Goal: Task Accomplishment & Management: Manage account settings

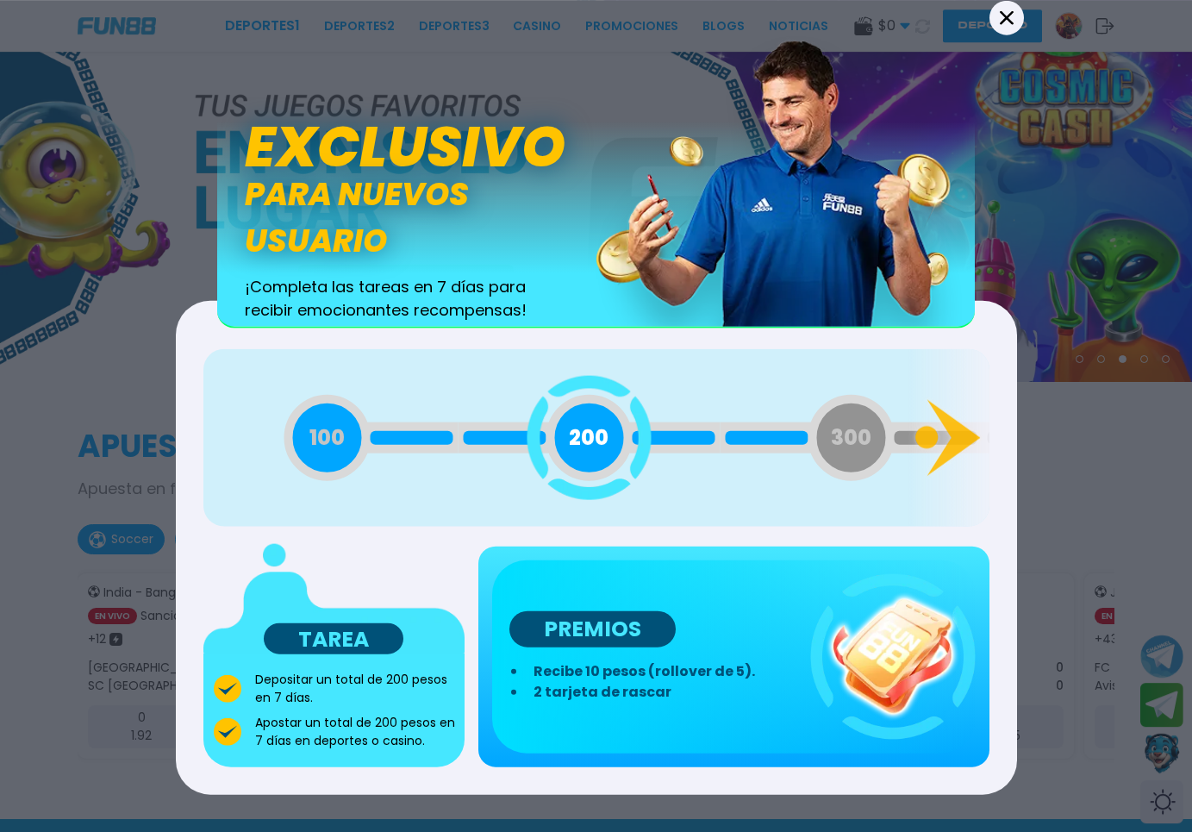
scroll to position [88, 0]
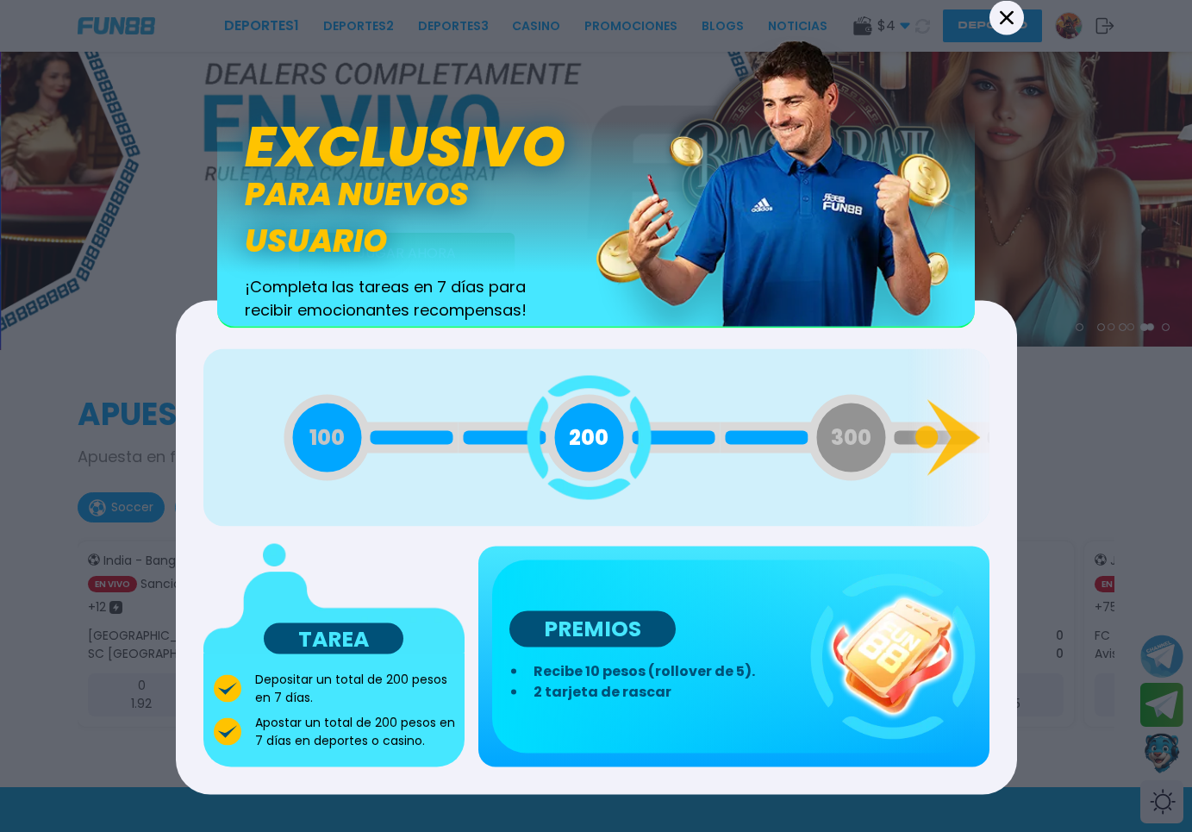
click at [990, 22] on button "Back" at bounding box center [1006, 17] width 34 height 34
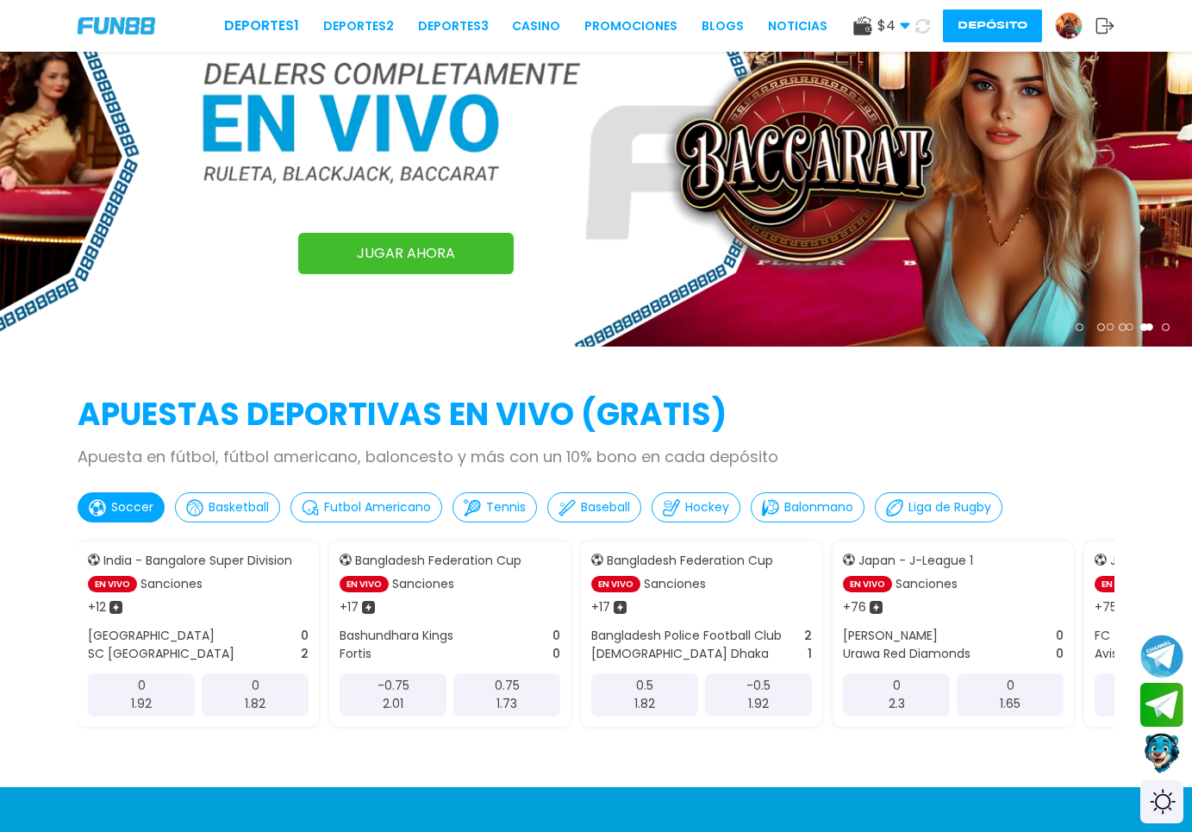
click at [886, 24] on span "$ 4" at bounding box center [893, 26] width 33 height 21
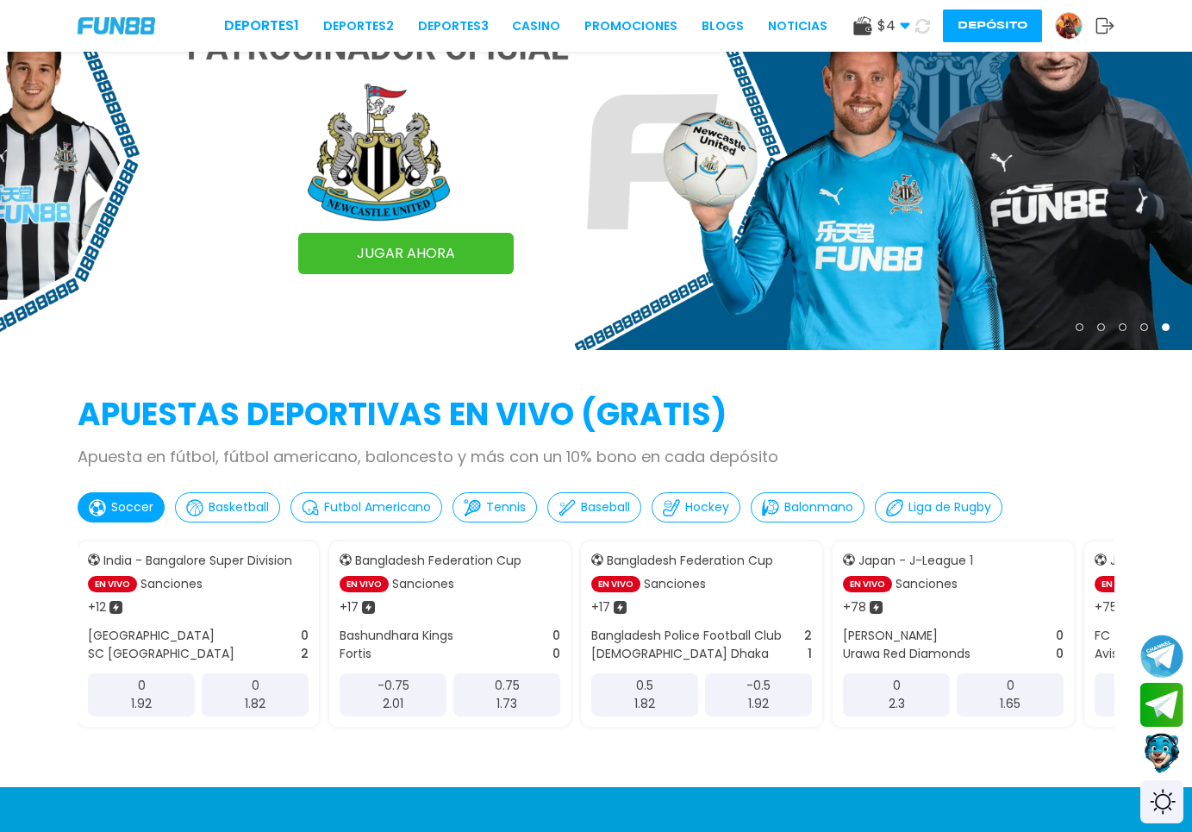
click at [1071, 25] on img at bounding box center [1069, 26] width 26 height 26
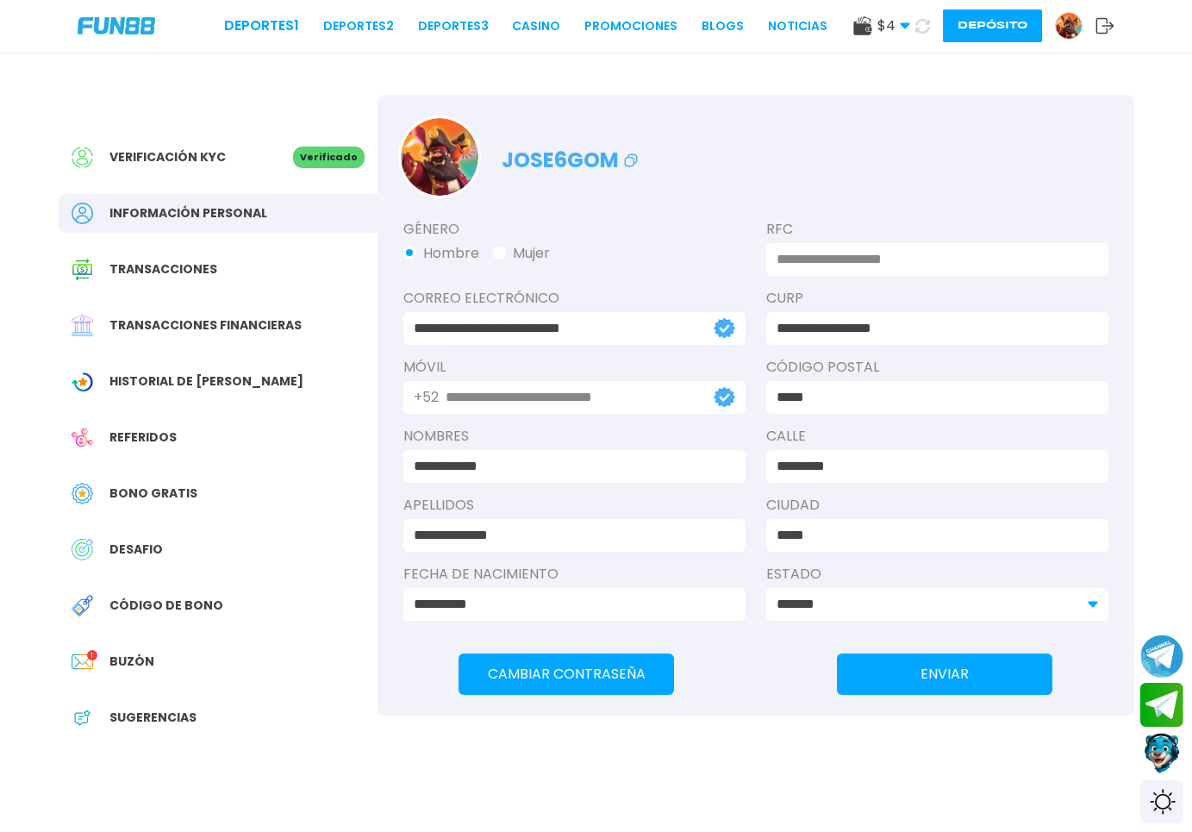
click at [172, 330] on span "Transacciones financieras" at bounding box center [205, 325] width 192 height 18
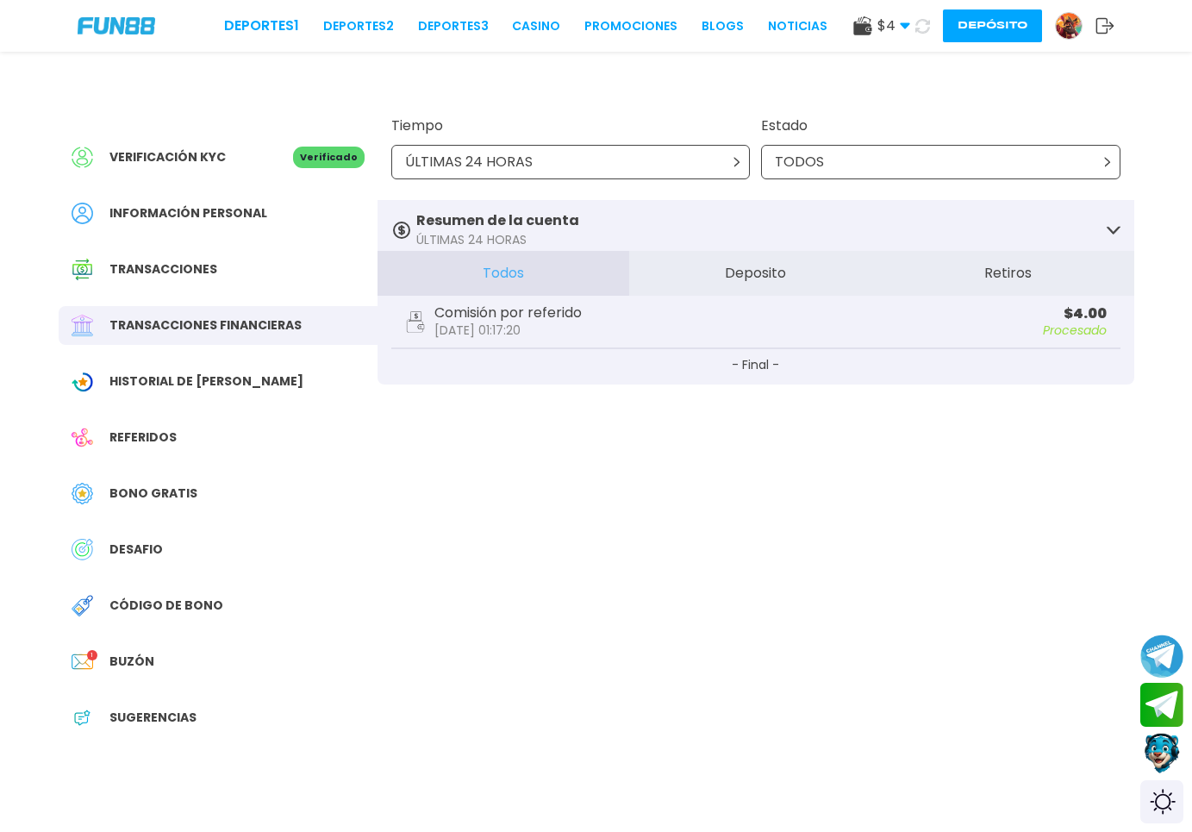
click at [203, 384] on span "Historial de [PERSON_NAME]" at bounding box center [206, 381] width 194 height 18
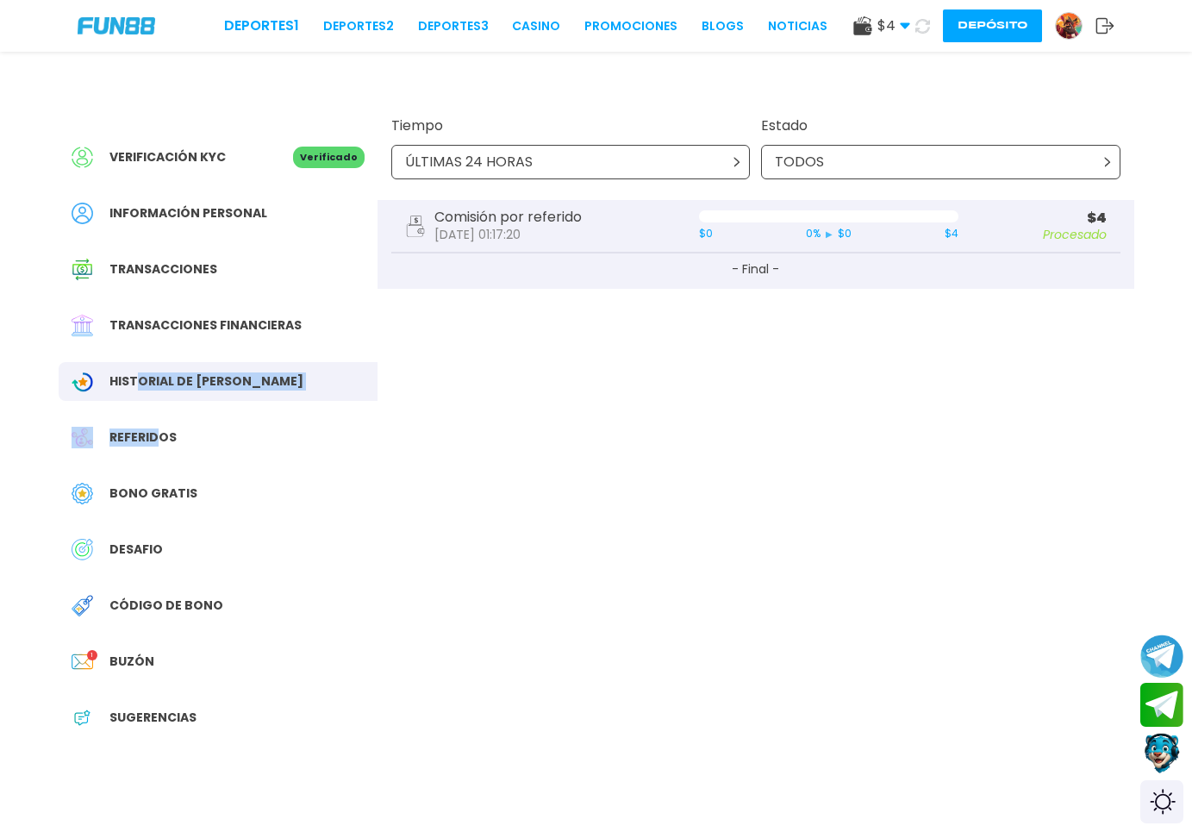
drag, startPoint x: 137, startPoint y: 404, endPoint x: 155, endPoint y: 446, distance: 45.1
click at [155, 445] on div "Verificación KYC Verificado Información personal Transacciones Transacciones fi…" at bounding box center [218, 446] width 319 height 702
click at [159, 456] on div "Referidos" at bounding box center [218, 437] width 319 height 39
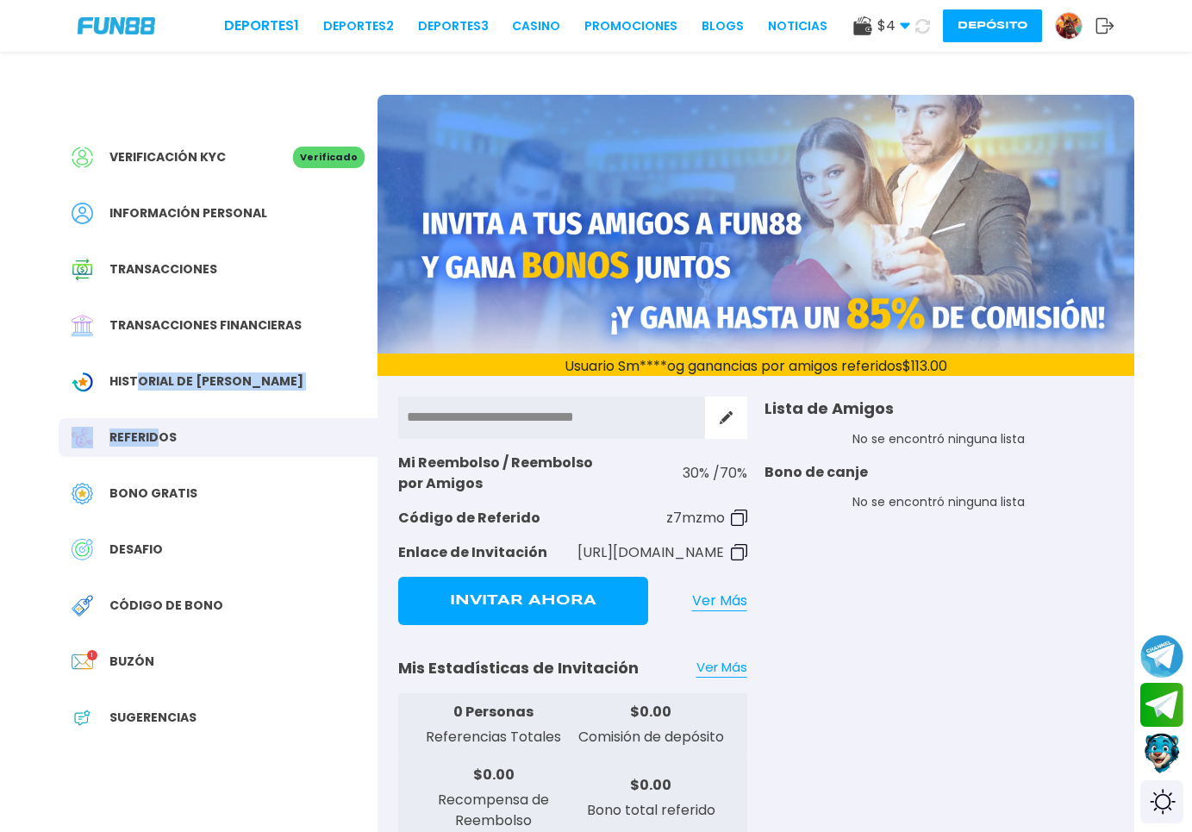
click at [180, 476] on div "Bono Gratis" at bounding box center [218, 493] width 319 height 39
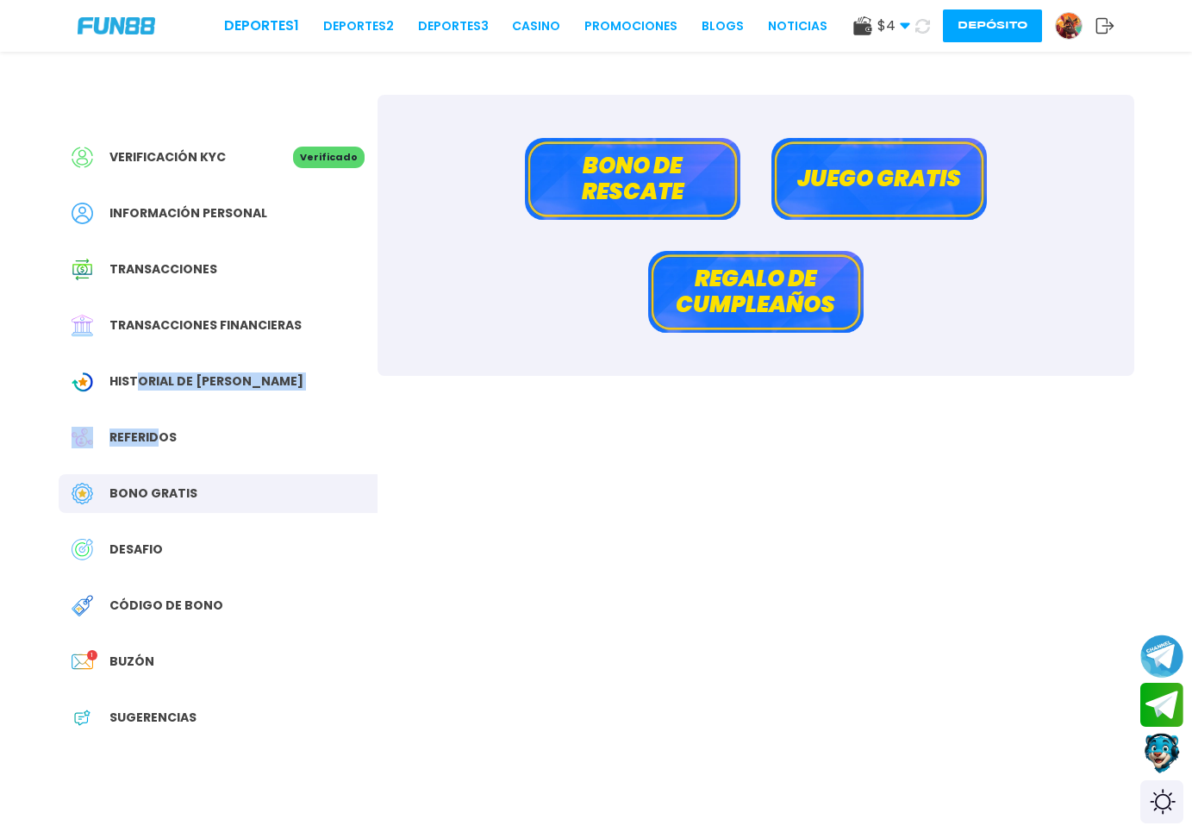
click at [550, 170] on button "Bono de rescate" at bounding box center [632, 179] width 215 height 82
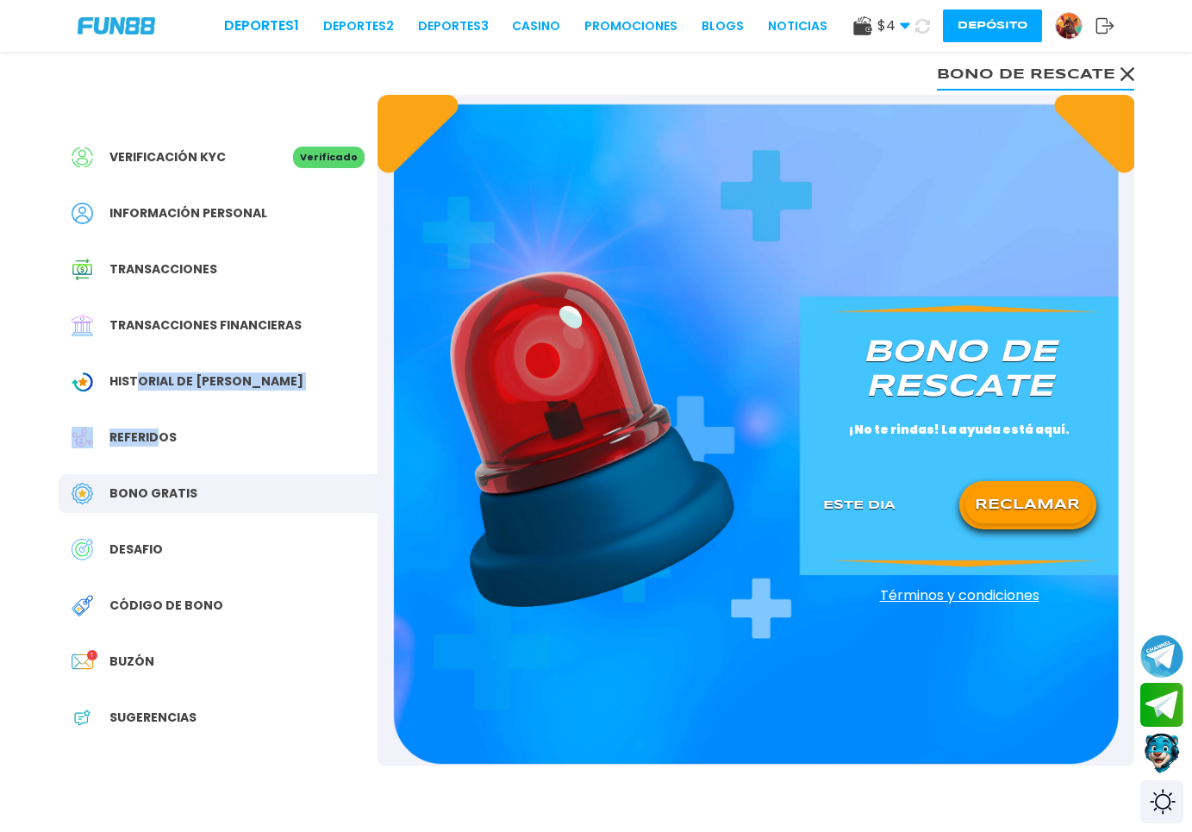
drag, startPoint x: 153, startPoint y: 393, endPoint x: 143, endPoint y: 441, distance: 49.2
click at [148, 407] on div "Verificación KYC Verificado Información personal Transacciones Transacciones fi…" at bounding box center [218, 446] width 319 height 702
click at [133, 564] on div "DESAFIO" at bounding box center [218, 549] width 319 height 39
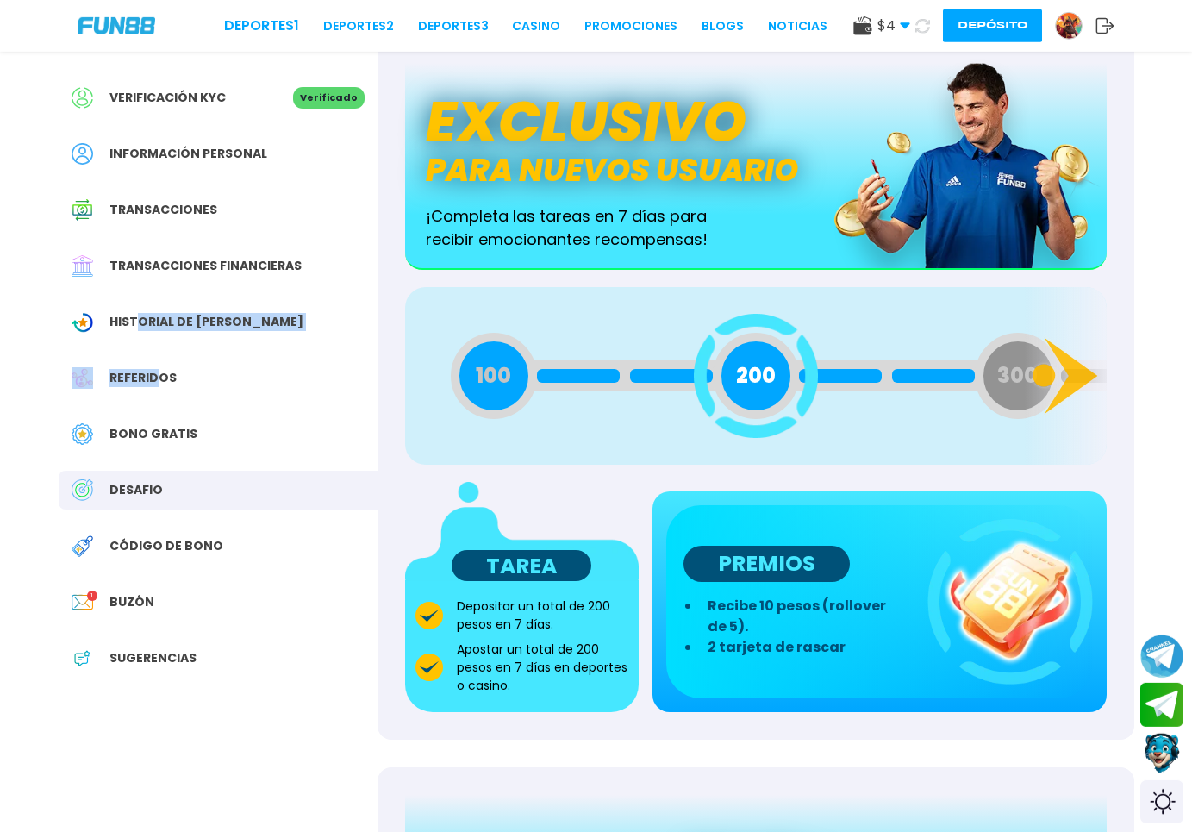
scroll to position [88, 0]
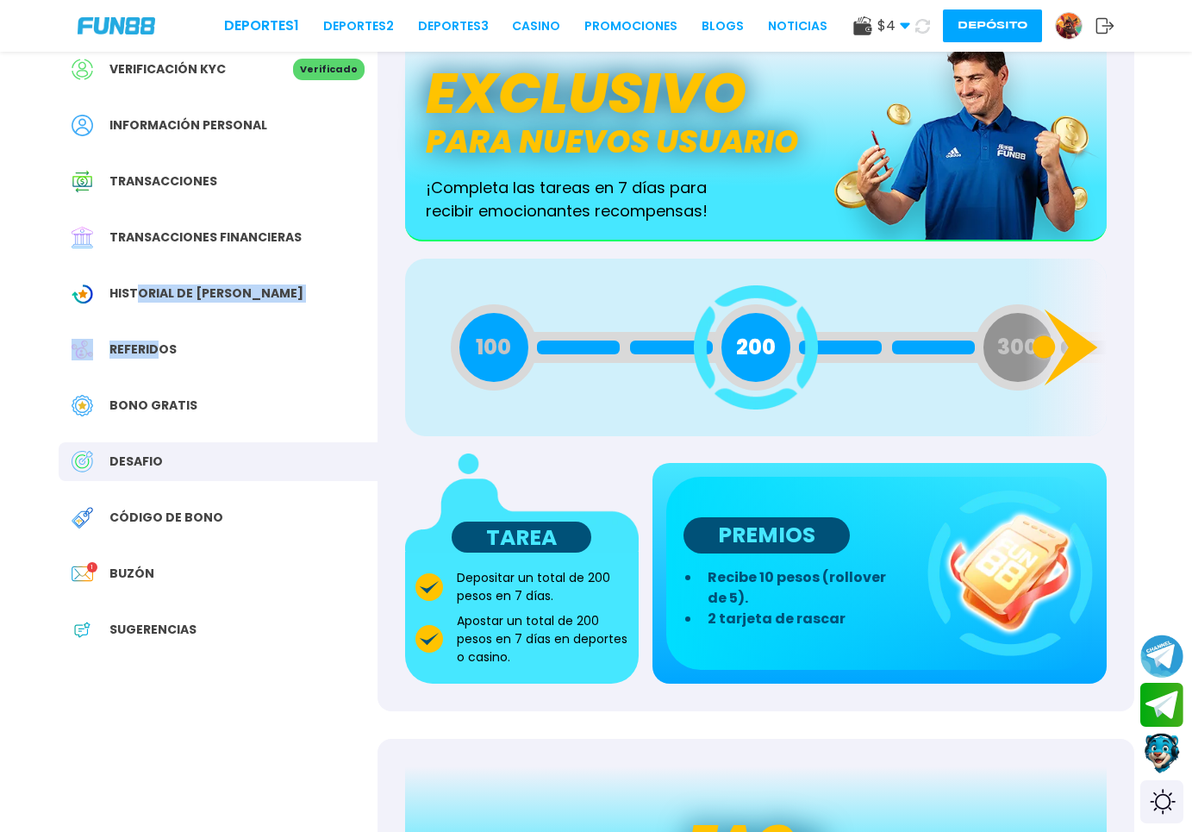
click at [1061, 349] on icon at bounding box center [1065, 347] width 83 height 83
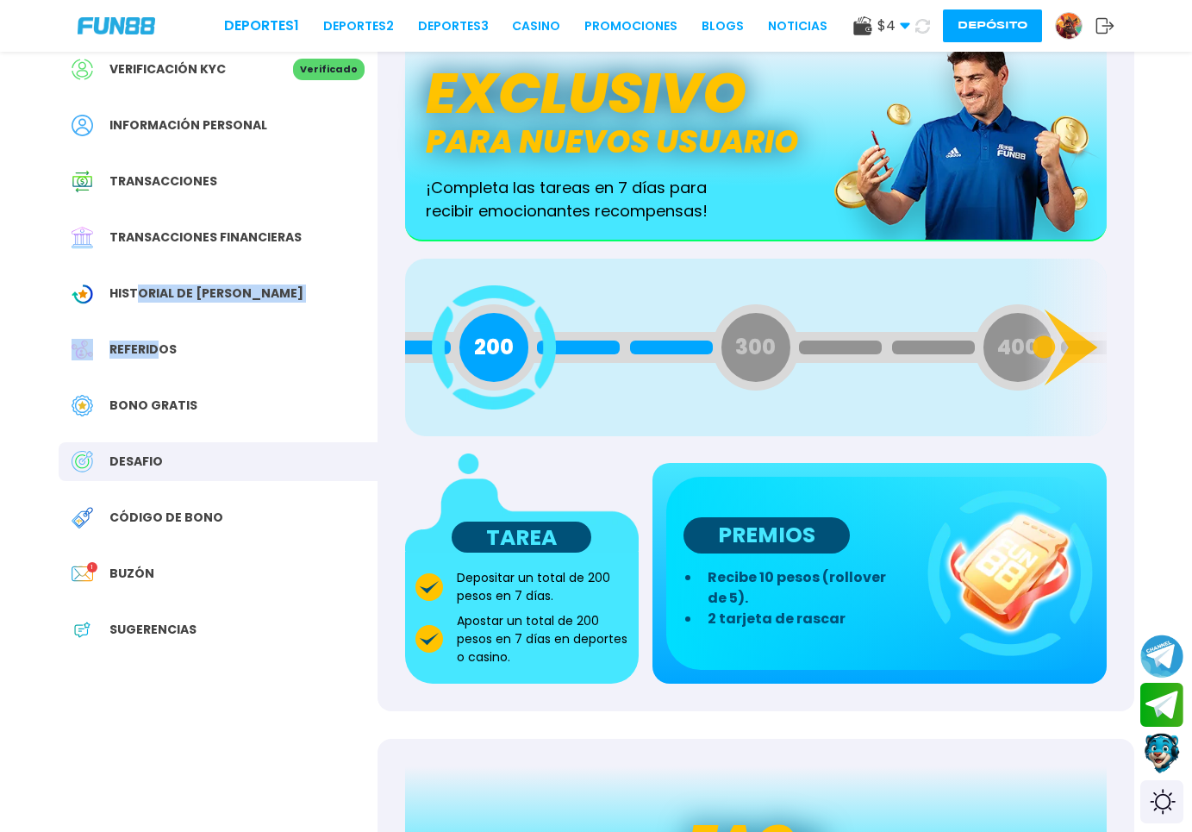
click at [1075, 33] on img at bounding box center [1069, 26] width 26 height 26
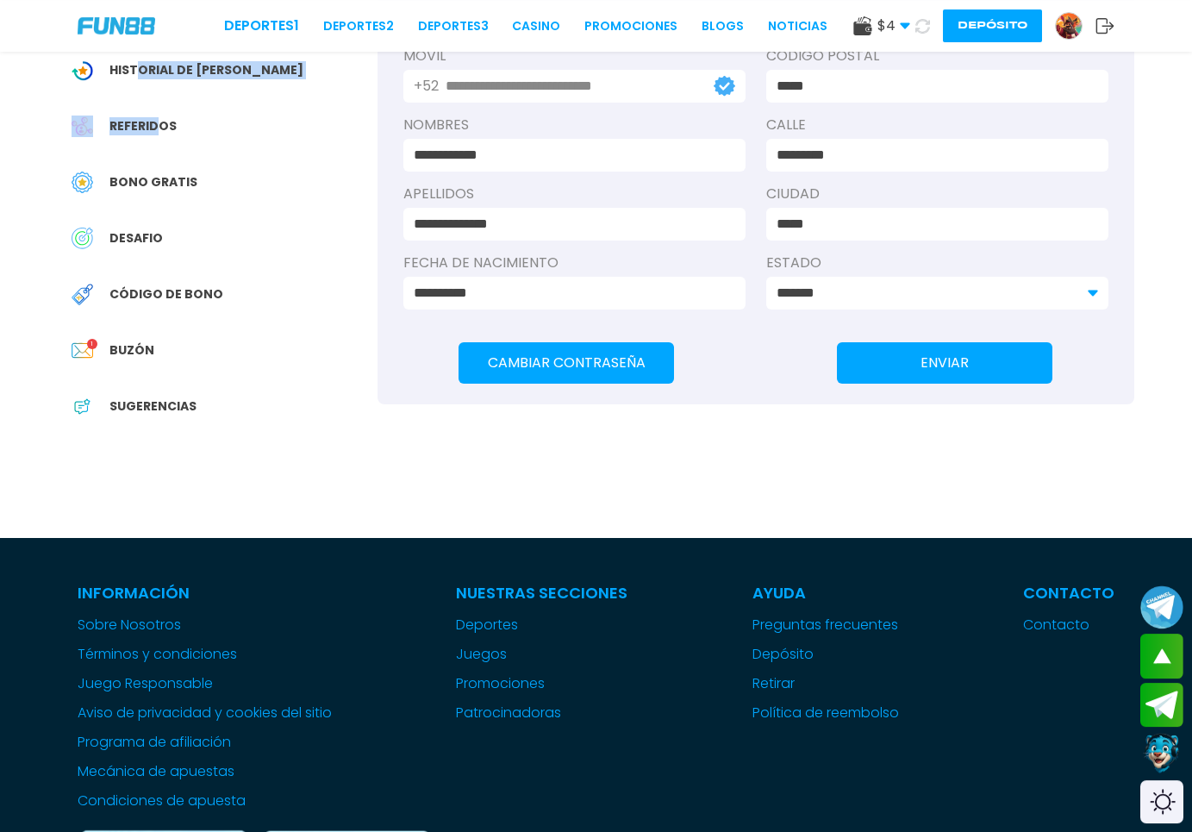
scroll to position [439, 0]
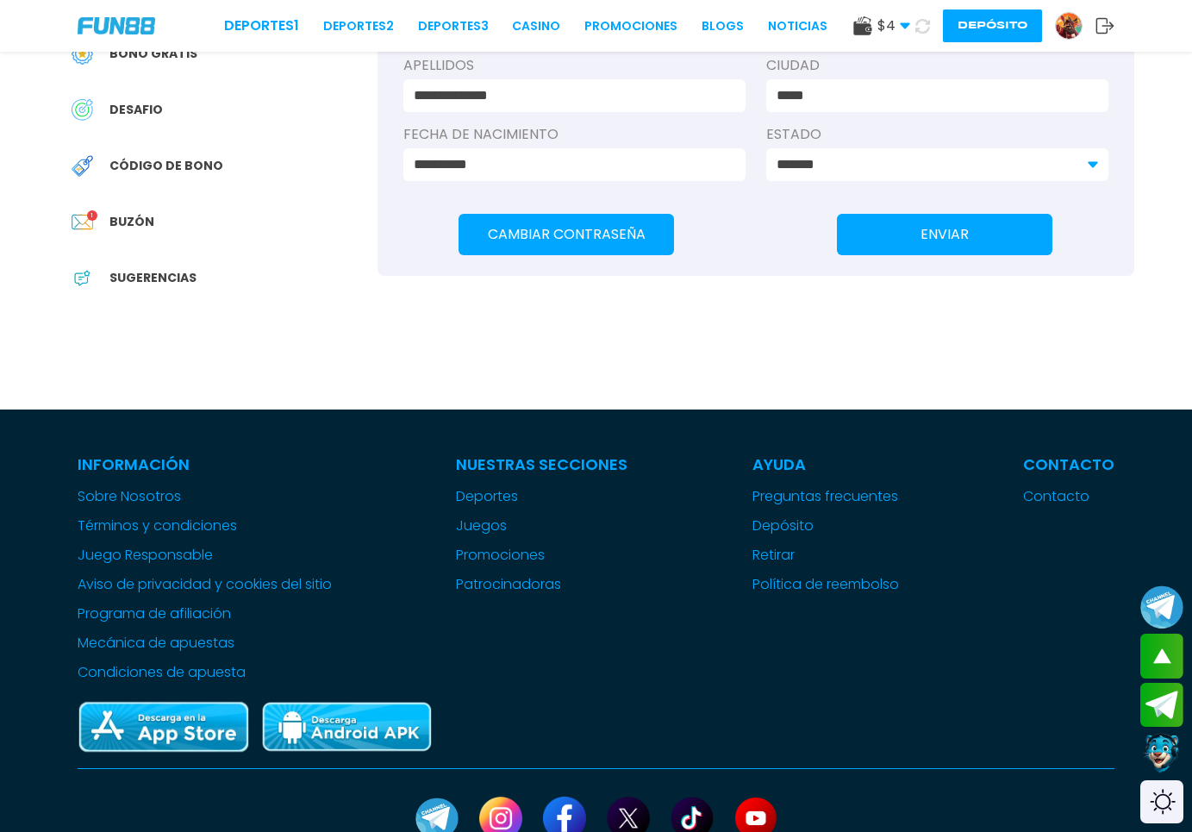
click at [177, 217] on div "Buzón 1" at bounding box center [218, 222] width 319 height 39
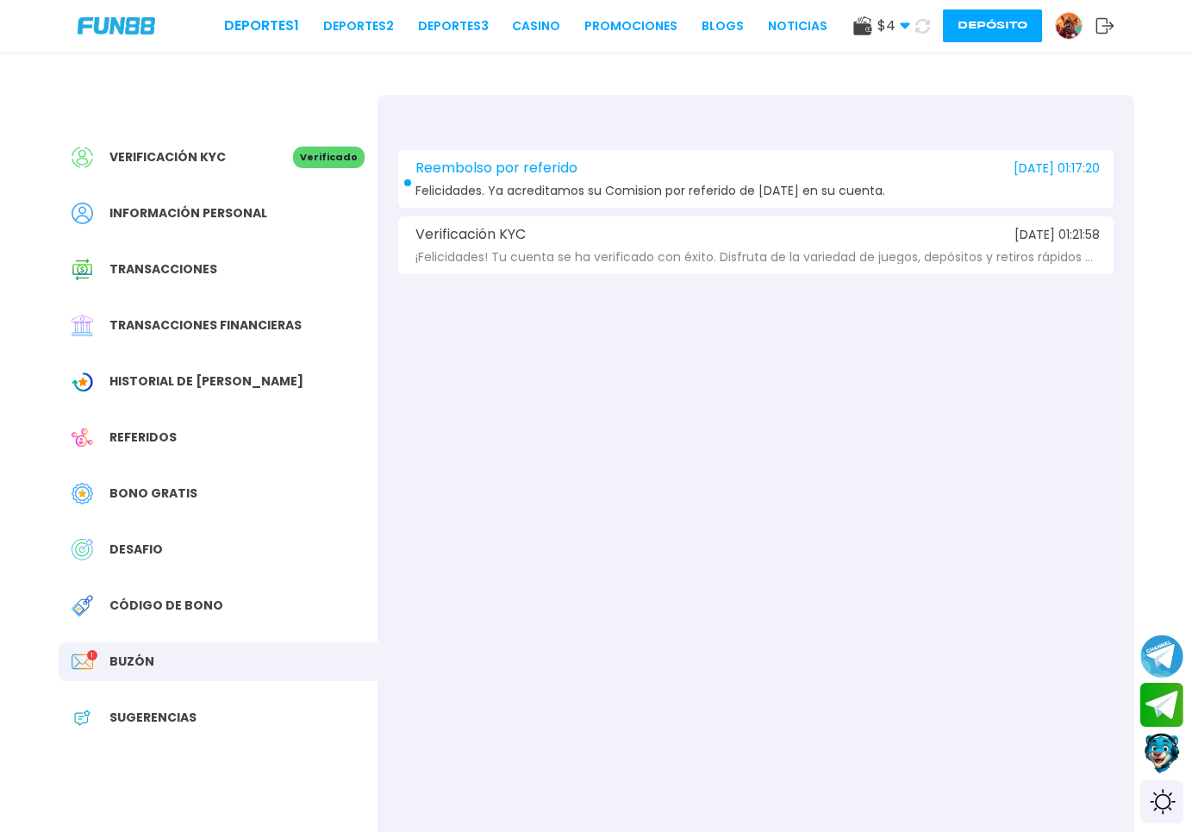
click at [624, 193] on span "Felicidades. Ya acreditamos su Comision por referido de [DATE] en su cuenta." at bounding box center [650, 190] width 470 height 13
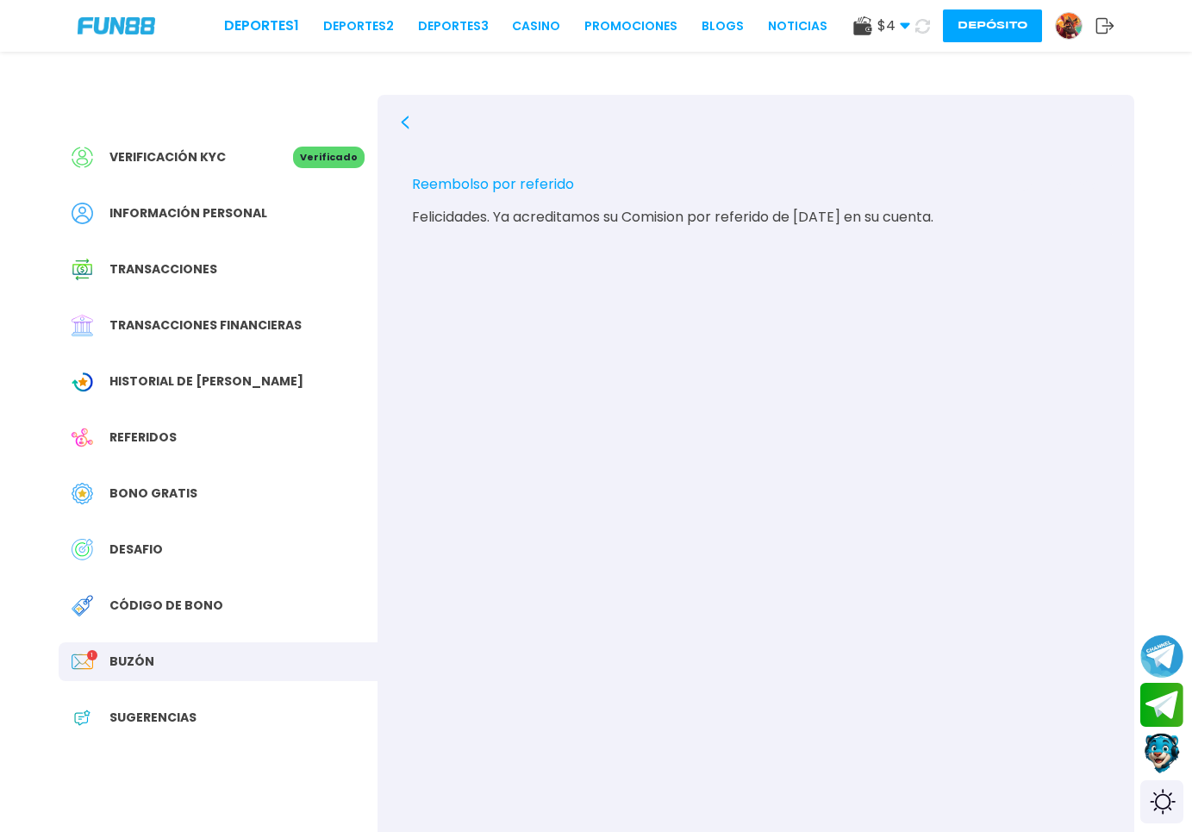
click at [201, 590] on div "Código de bono" at bounding box center [218, 605] width 319 height 39
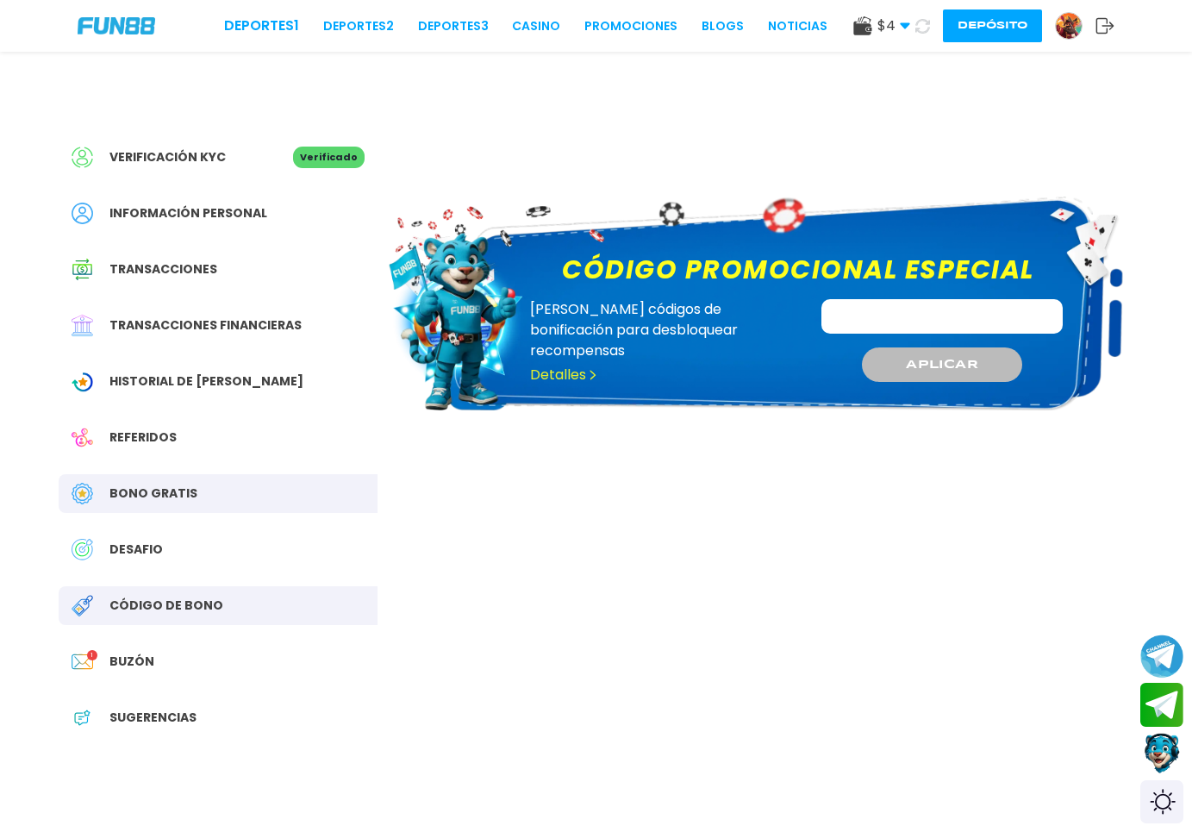
click at [160, 548] on div "DESAFIO" at bounding box center [218, 549] width 319 height 39
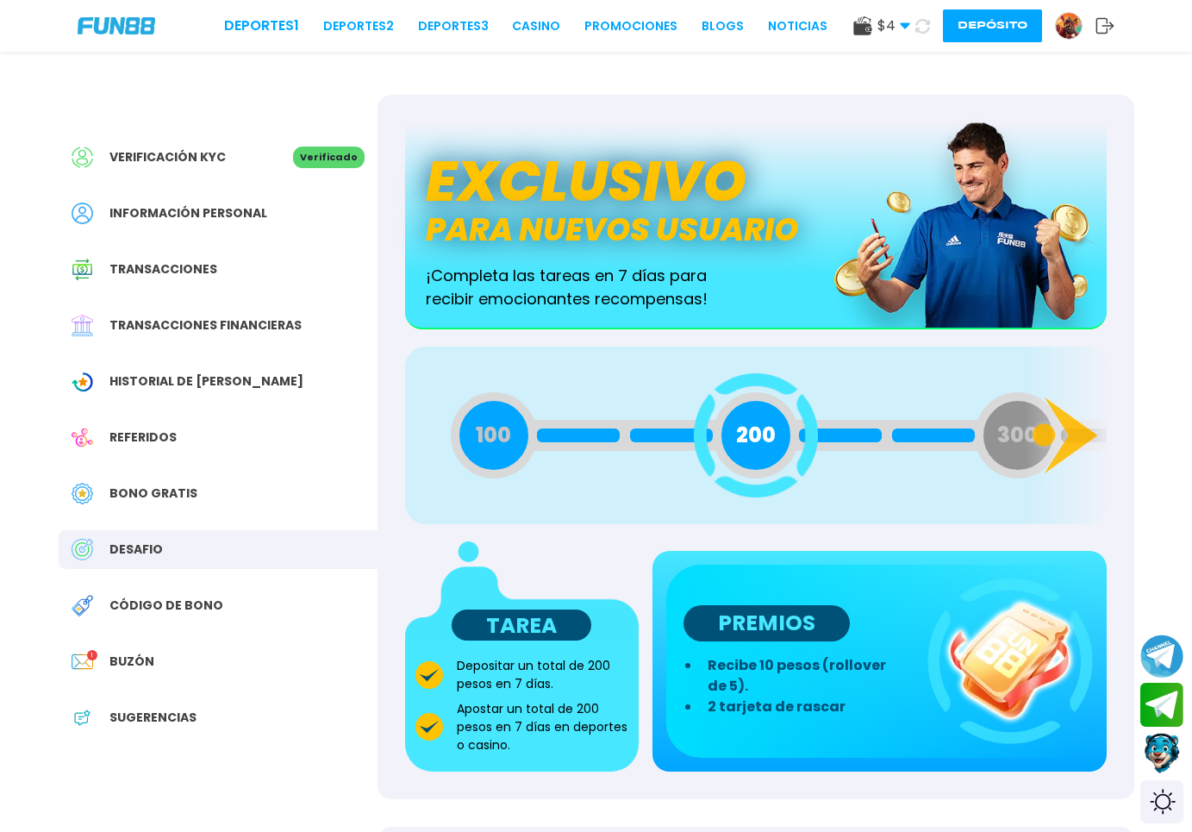
click at [190, 449] on div "Referidos" at bounding box center [218, 437] width 319 height 39
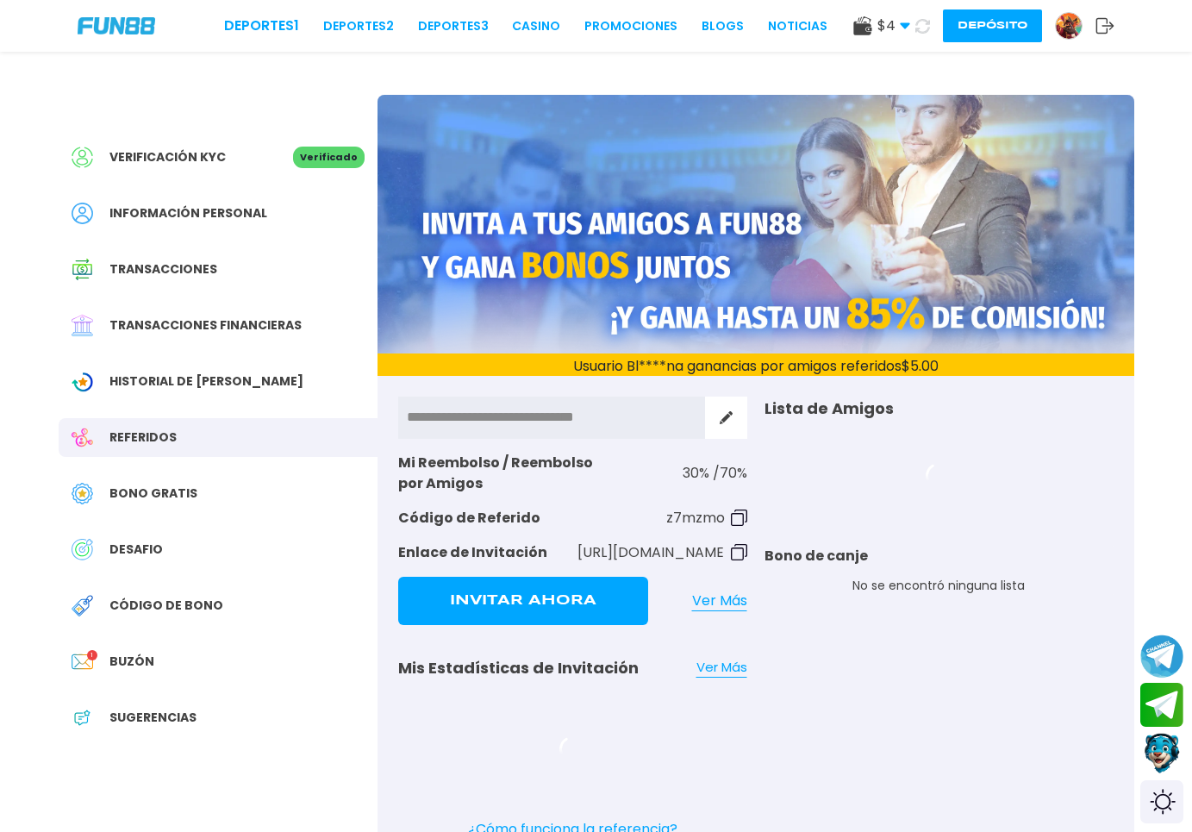
click at [196, 283] on div "Transacciones" at bounding box center [218, 269] width 319 height 39
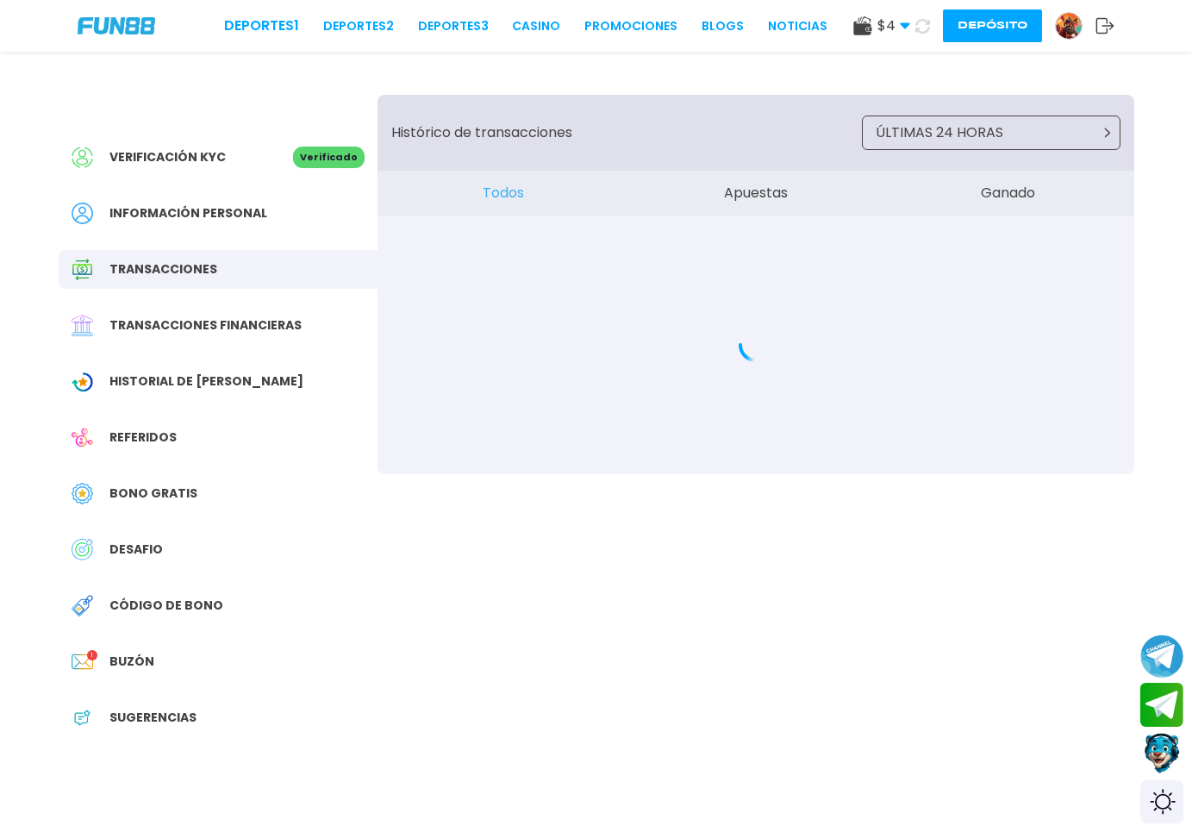
click at [1069, 30] on img at bounding box center [1069, 26] width 26 height 26
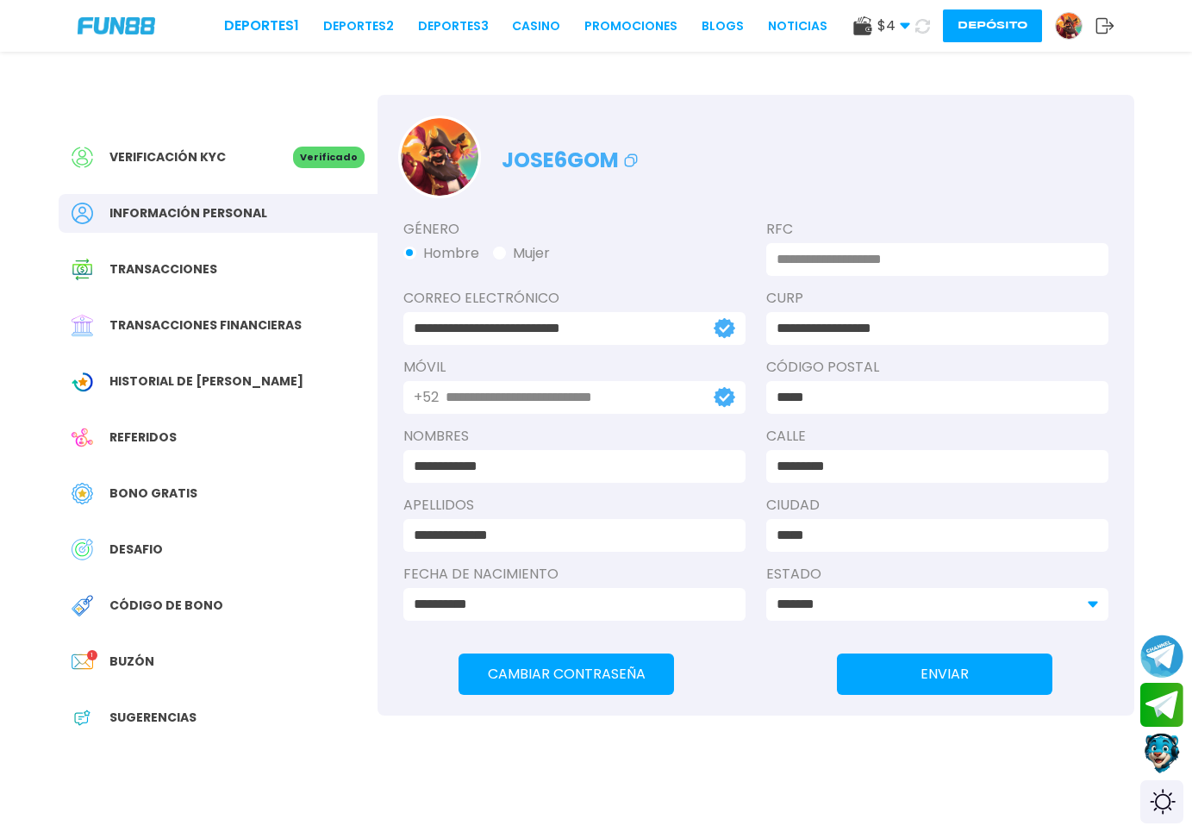
click at [141, 264] on span "Transacciones" at bounding box center [163, 269] width 108 height 18
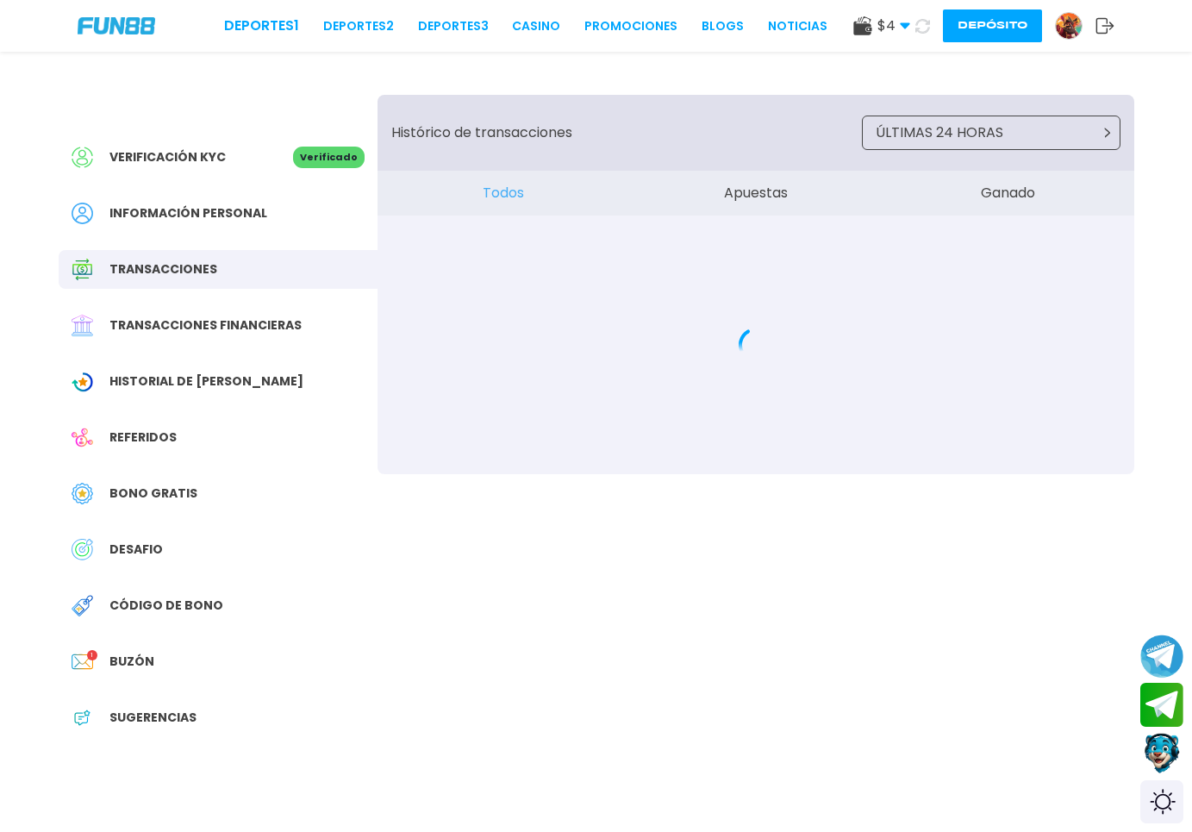
click at [144, 322] on span "Transacciones financieras" at bounding box center [205, 325] width 192 height 18
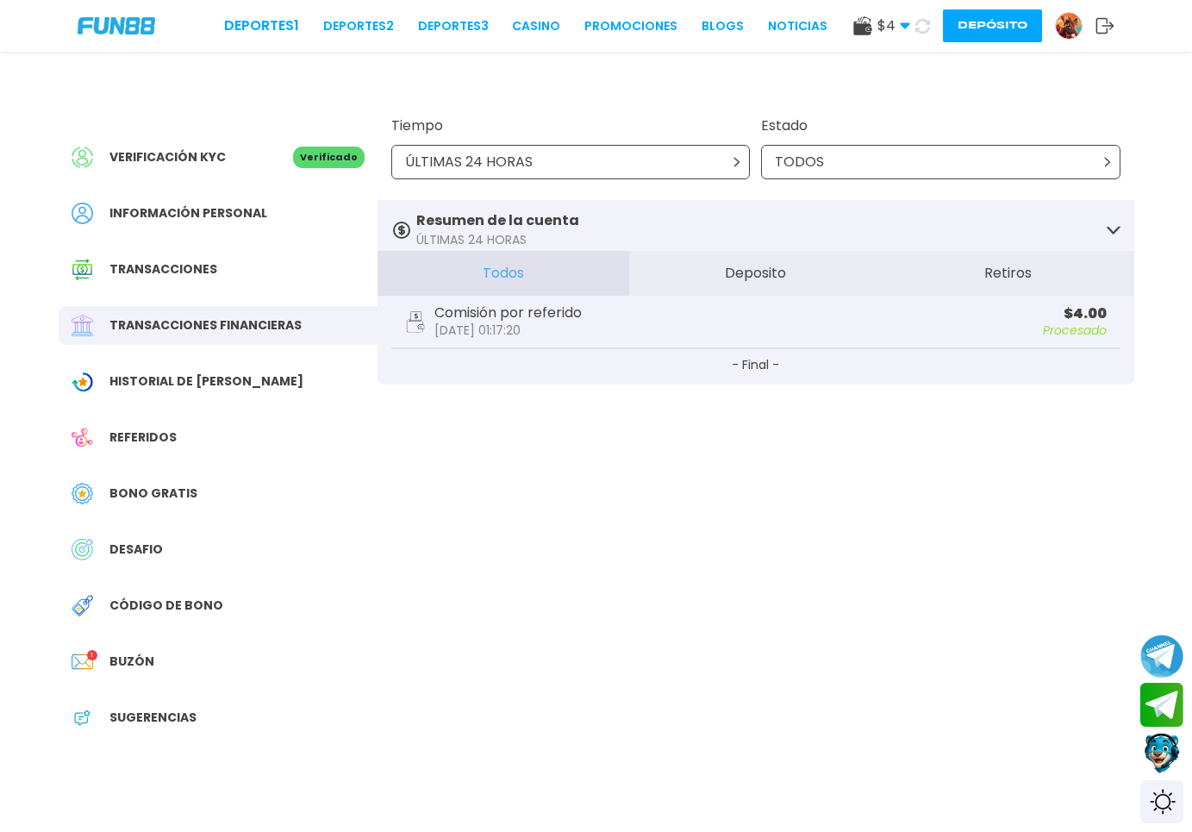
click at [713, 155] on div "ÚLTIMAS 24 HORAS" at bounding box center [570, 162] width 359 height 34
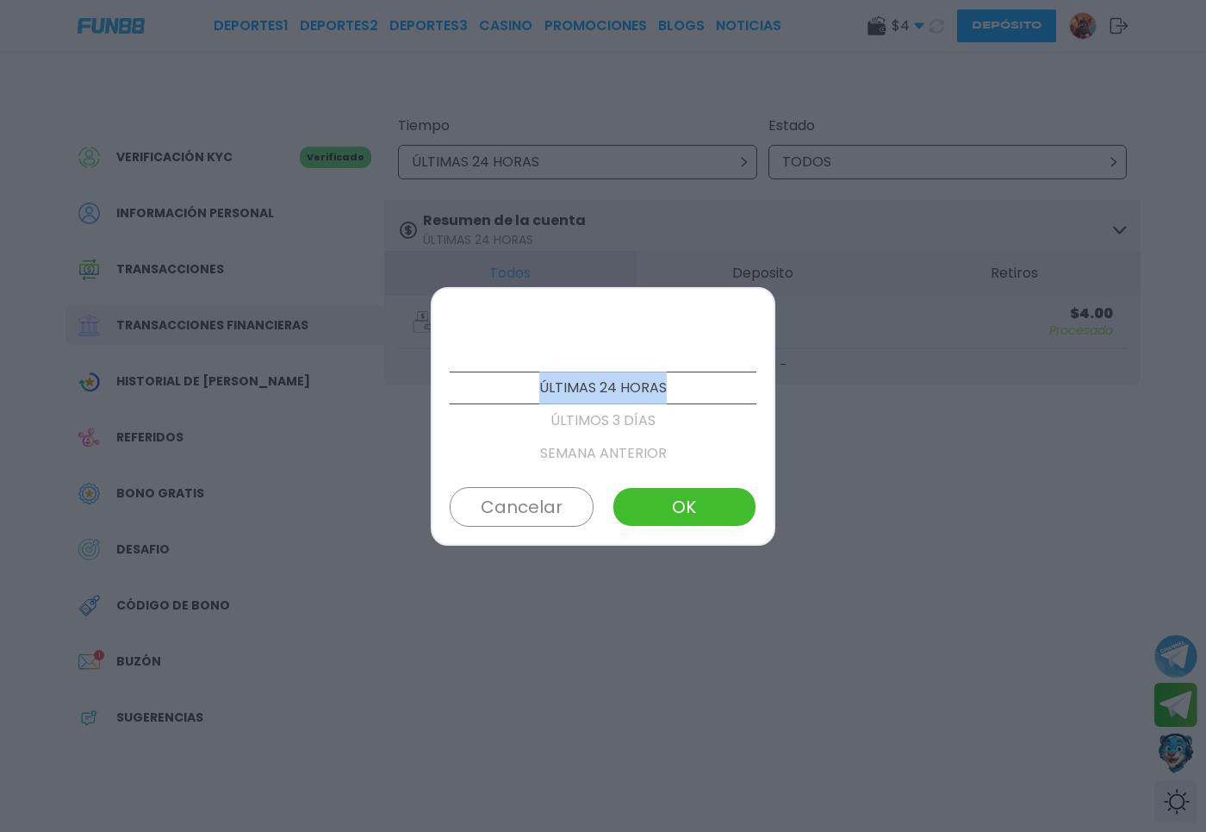
drag, startPoint x: 705, startPoint y: 167, endPoint x: 659, endPoint y: 396, distance: 233.7
click at [611, 346] on p "ESTE MES" at bounding box center [603, 355] width 307 height 33
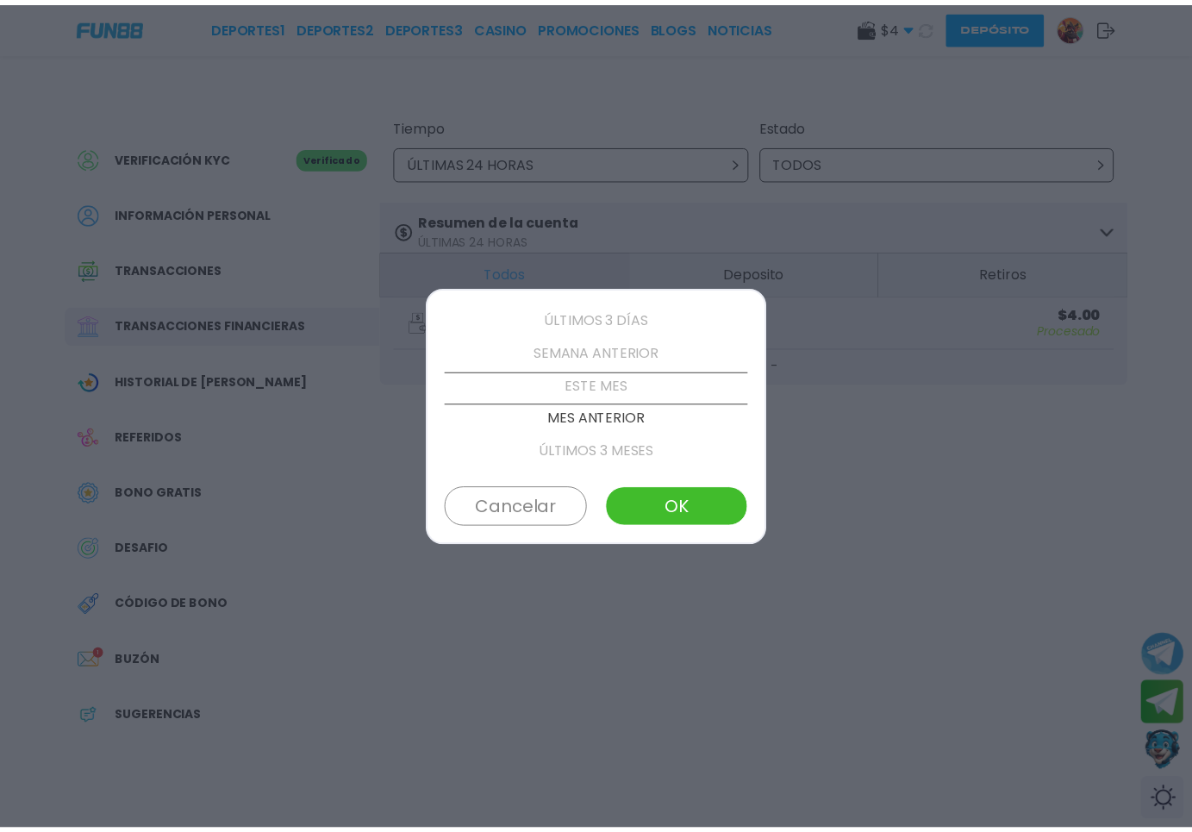
scroll to position [98, 0]
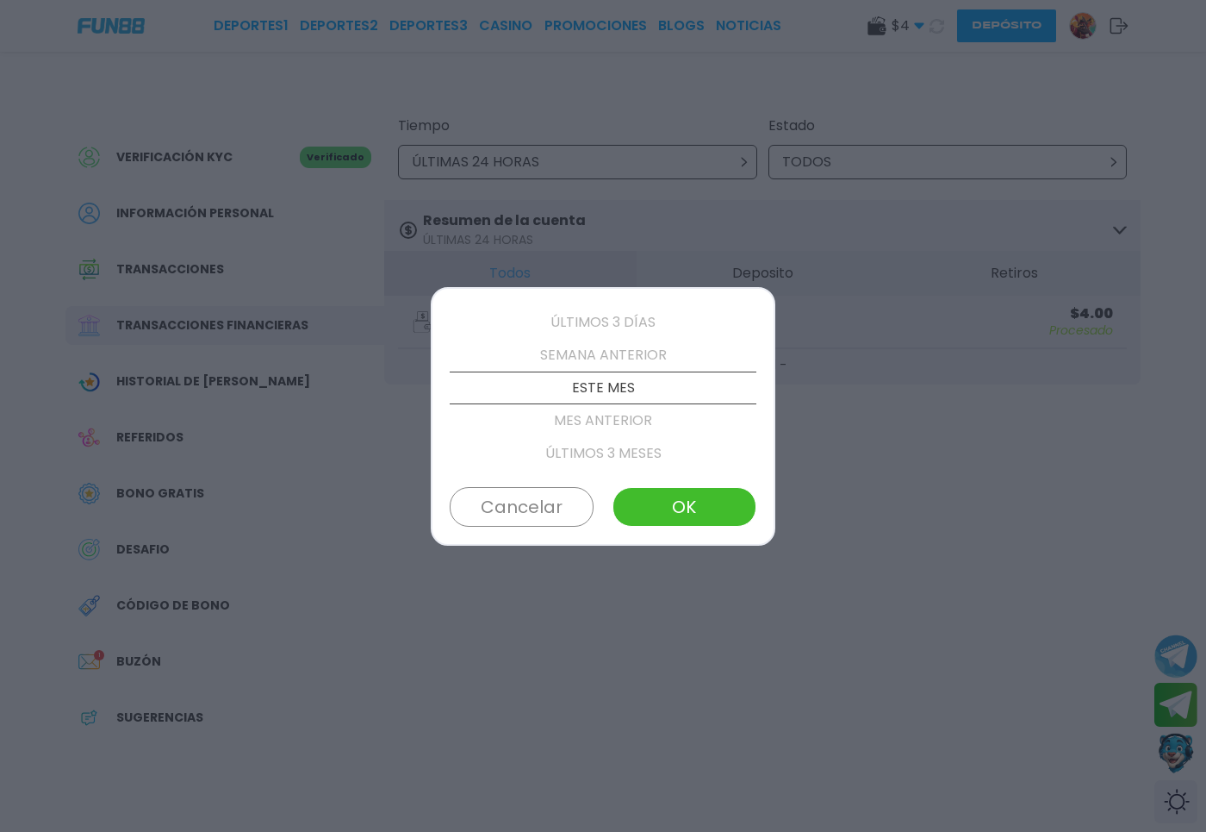
click at [617, 510] on button "OK" at bounding box center [685, 507] width 144 height 40
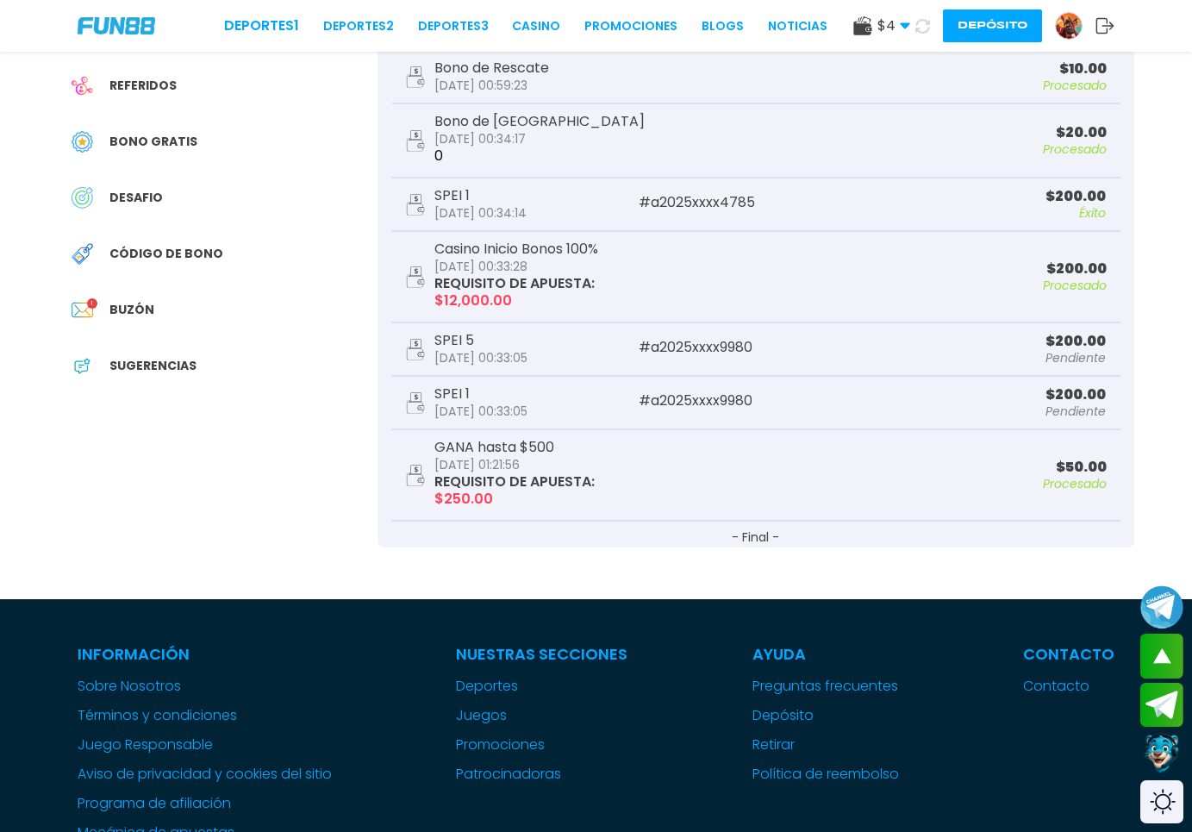
scroll to position [176, 0]
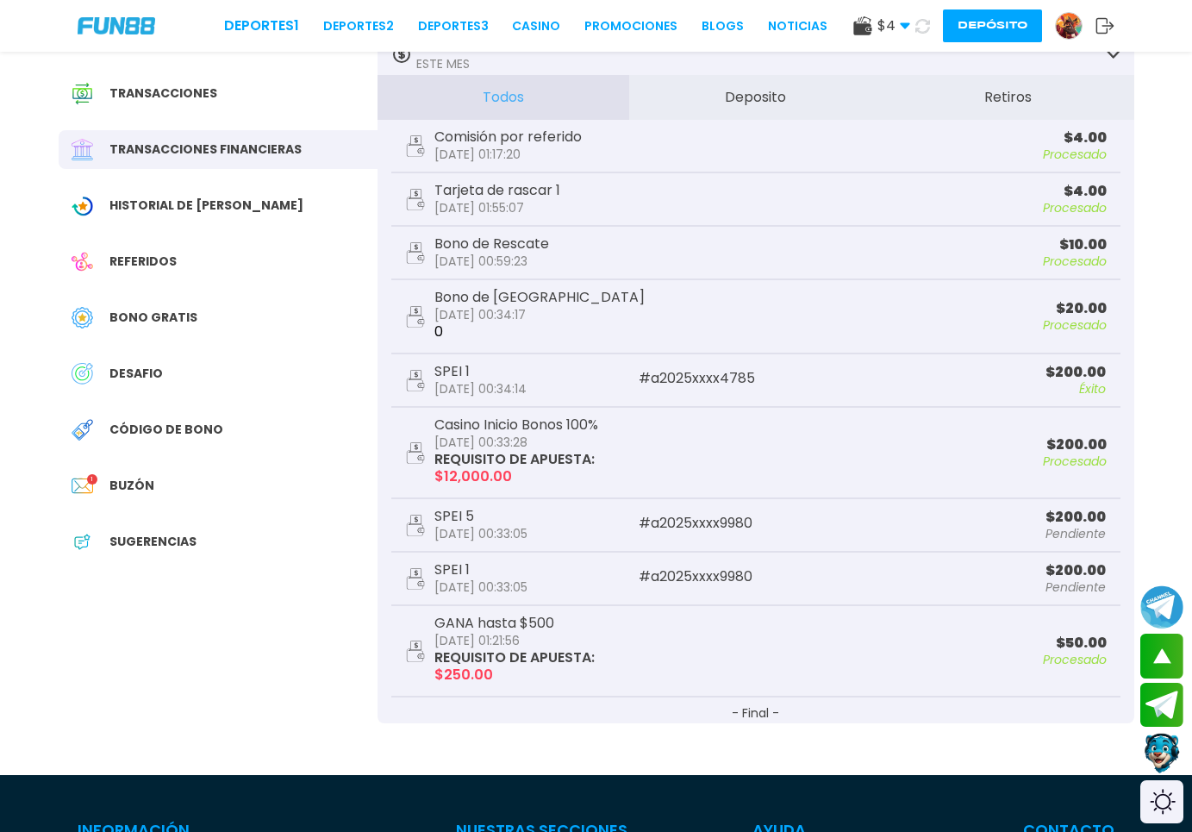
click at [968, 28] on button "Depósito" at bounding box center [992, 25] width 99 height 33
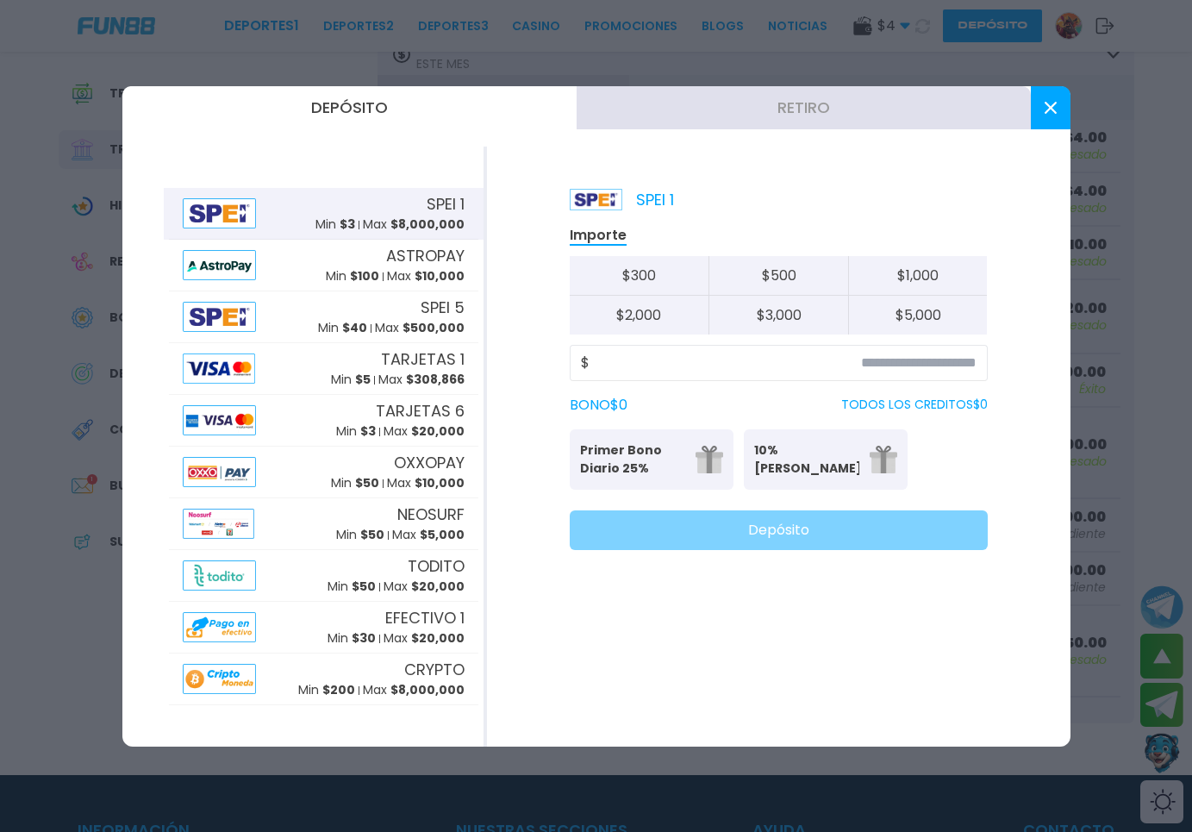
click at [841, 115] on button "Retiro" at bounding box center [803, 107] width 454 height 43
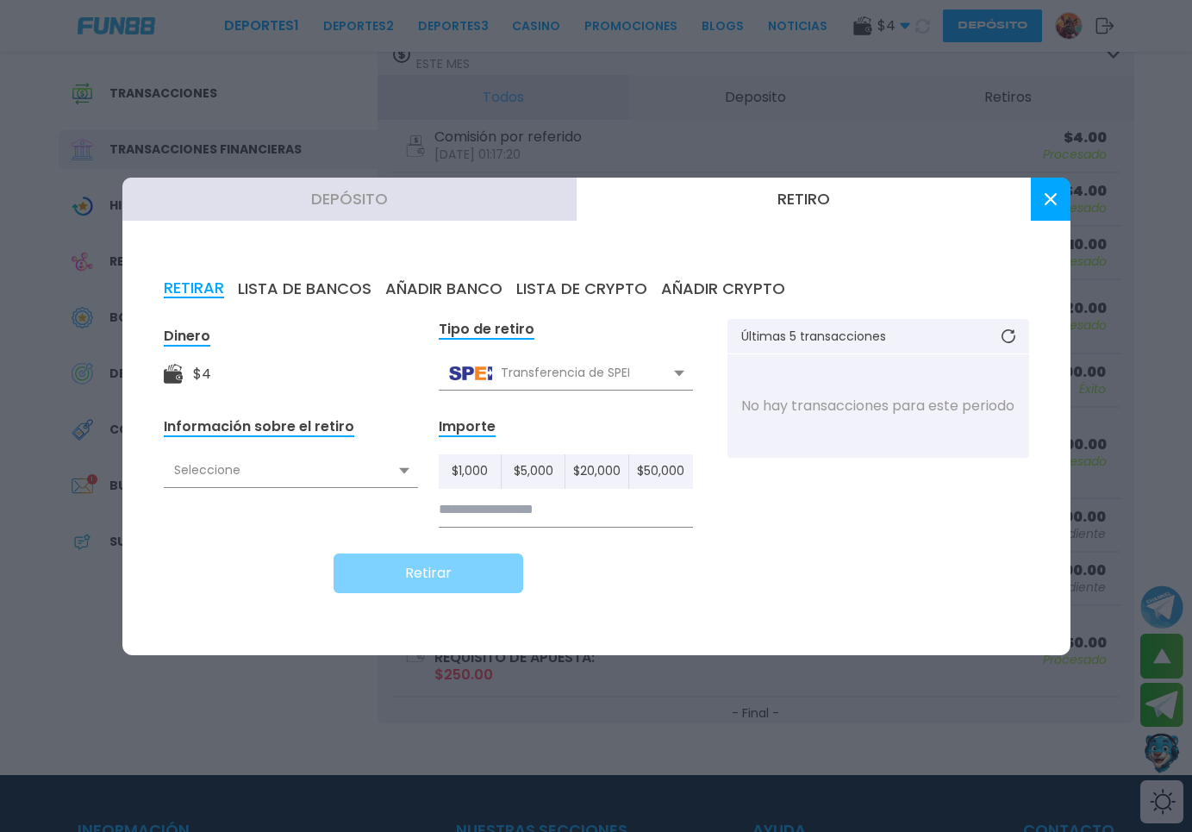
click at [395, 485] on div "Seleccione" at bounding box center [291, 470] width 254 height 33
click at [1057, 208] on button at bounding box center [1051, 199] width 40 height 43
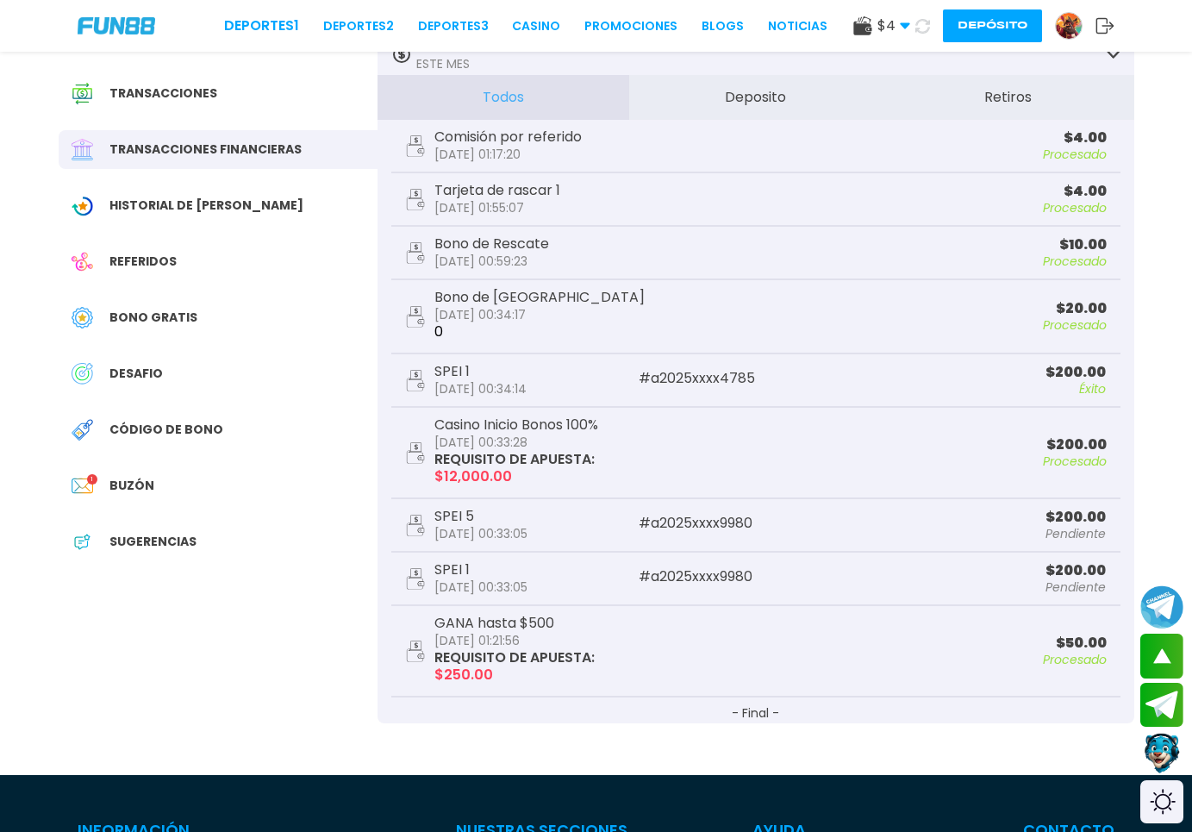
click at [163, 267] on span "Referidos" at bounding box center [142, 261] width 67 height 18
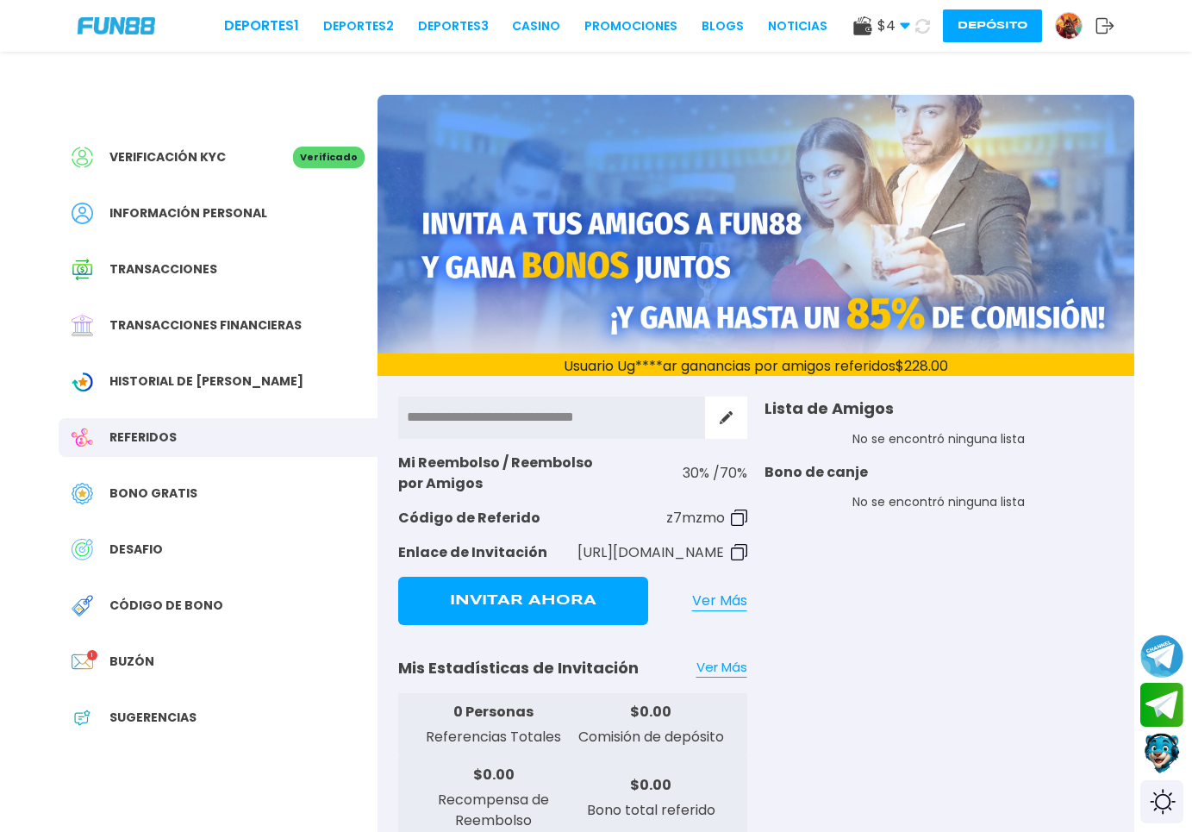
click at [187, 371] on div "Historial de [PERSON_NAME]" at bounding box center [218, 381] width 319 height 39
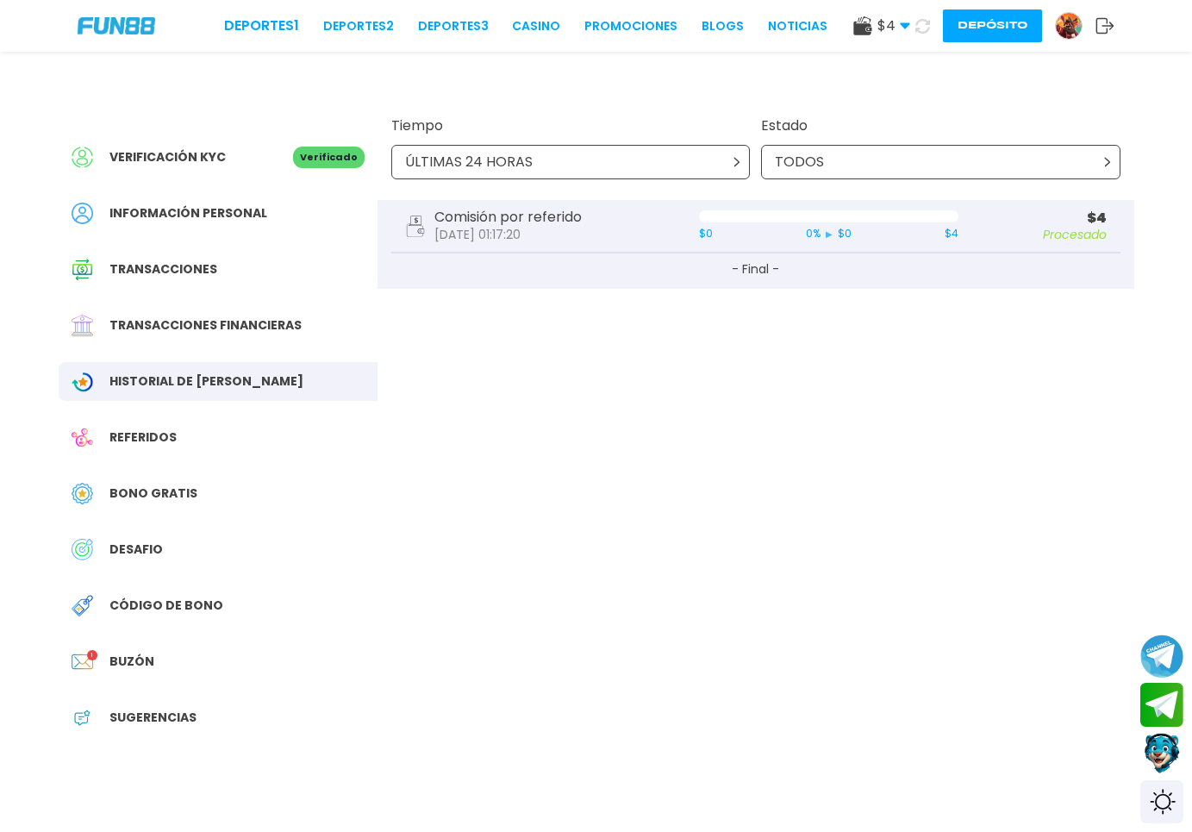
click at [741, 163] on div "ÚLTIMAS 24 HORAS" at bounding box center [570, 162] width 359 height 34
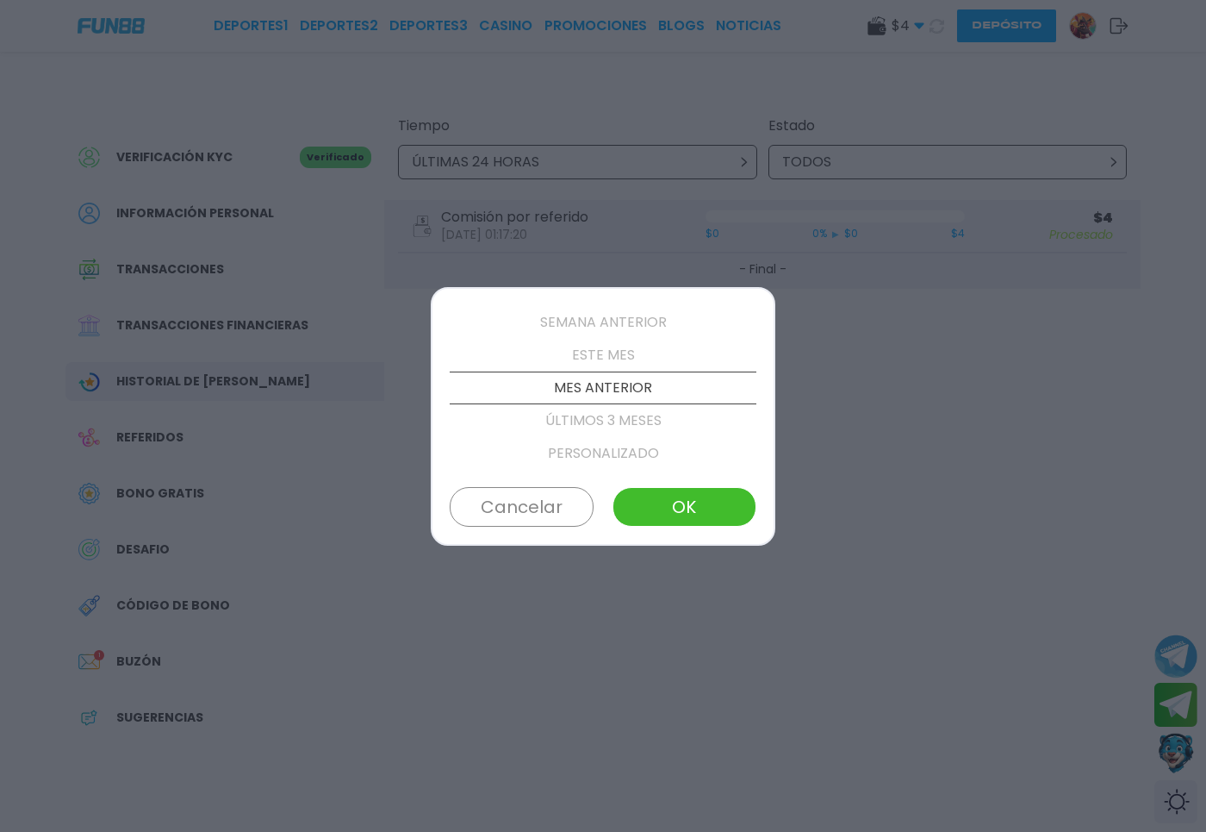
click at [586, 348] on p "ESTE MES" at bounding box center [603, 355] width 307 height 33
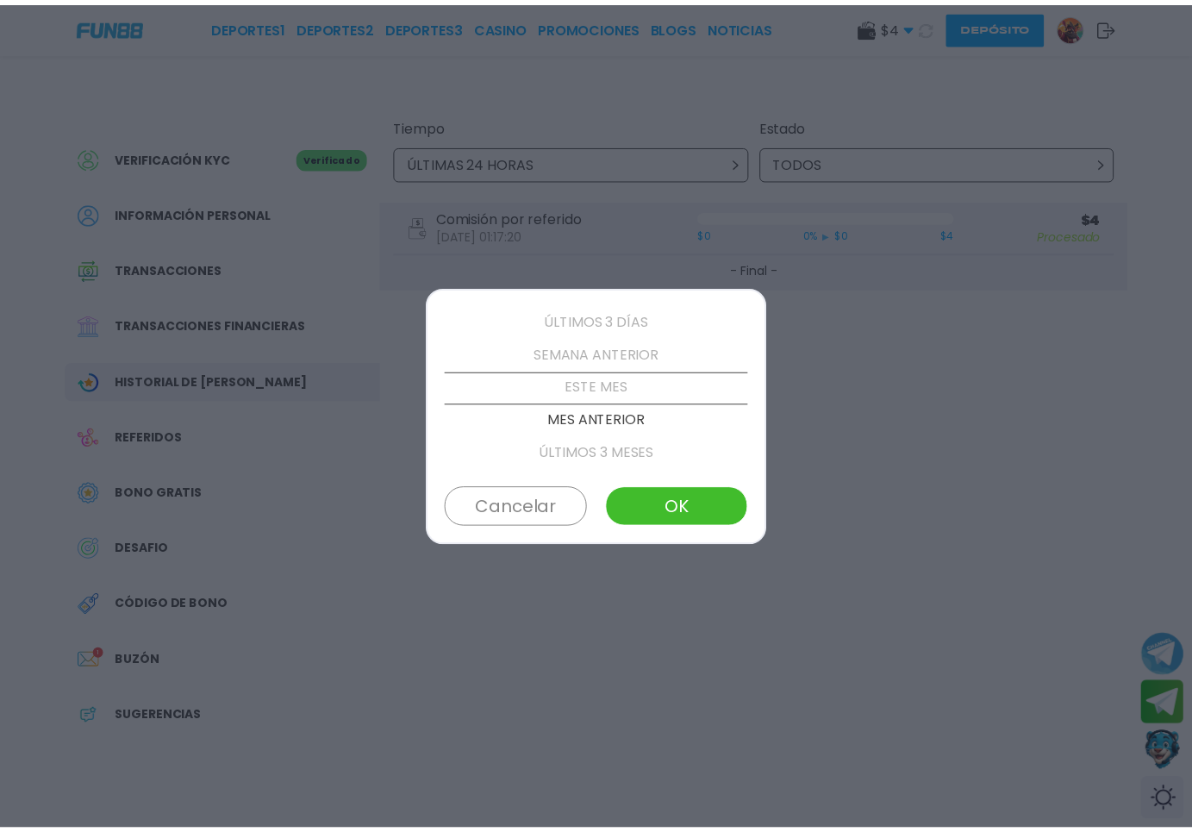
scroll to position [98, 0]
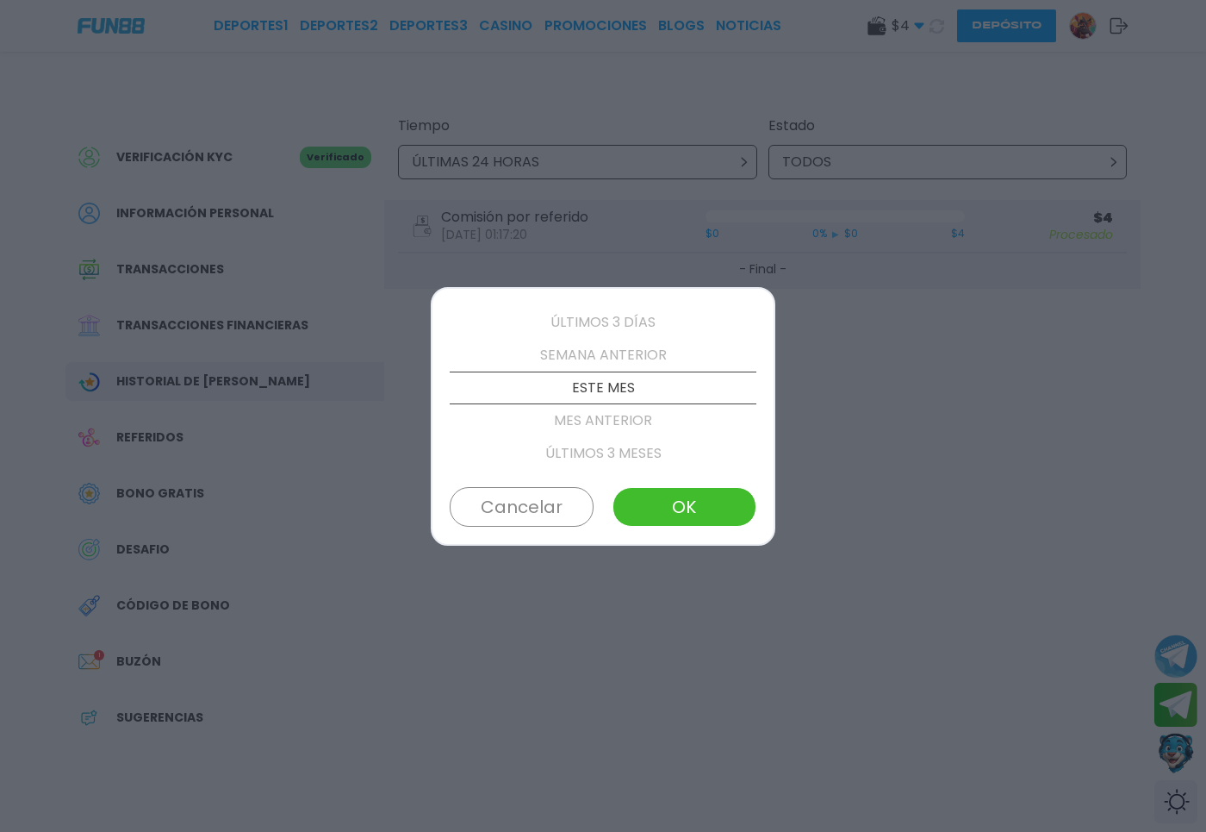
click at [676, 515] on button "OK" at bounding box center [685, 507] width 144 height 40
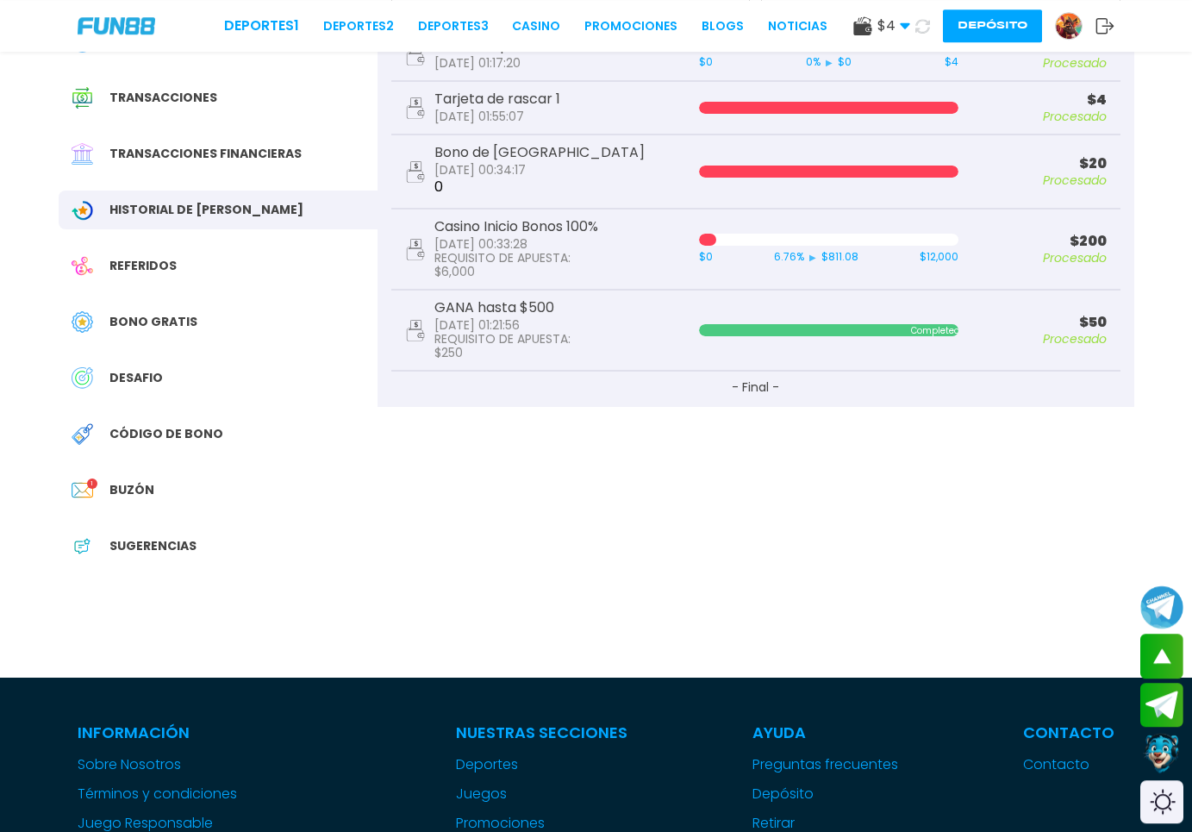
scroll to position [88, 0]
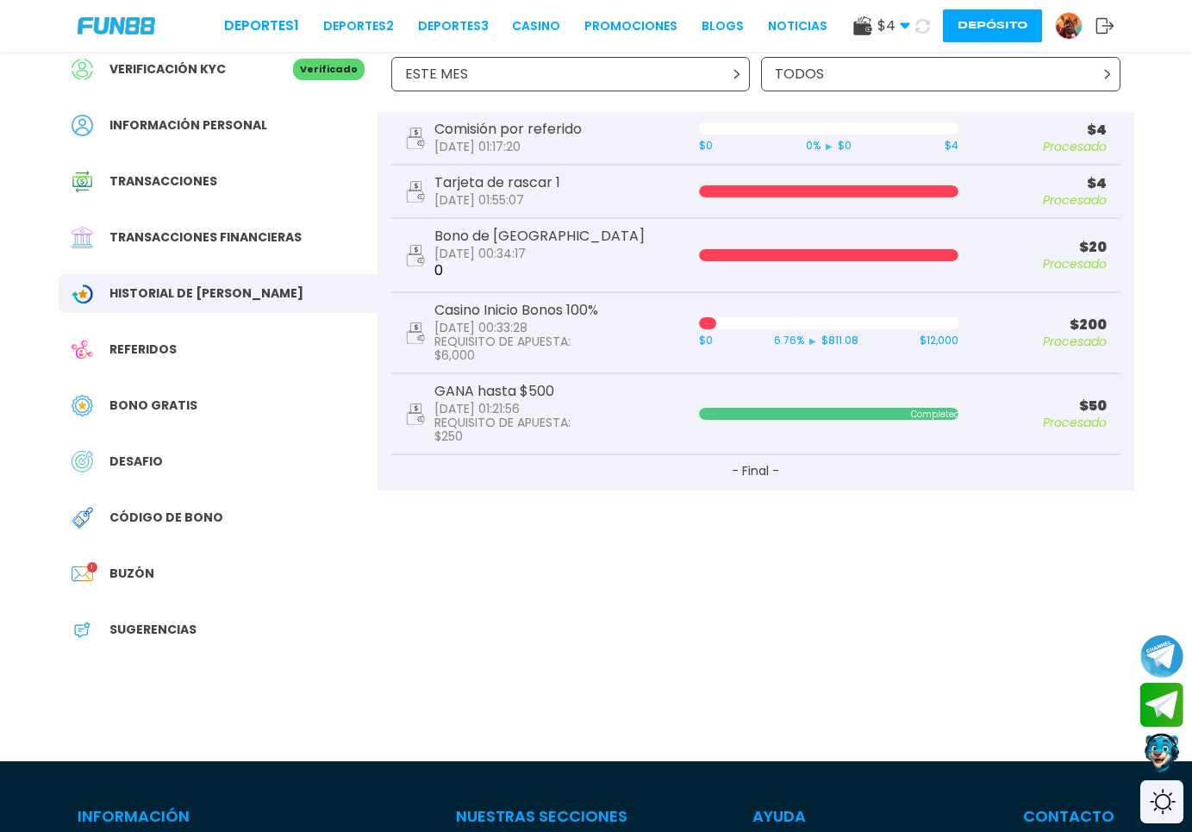
click at [146, 575] on span "Buzón" at bounding box center [131, 573] width 45 height 18
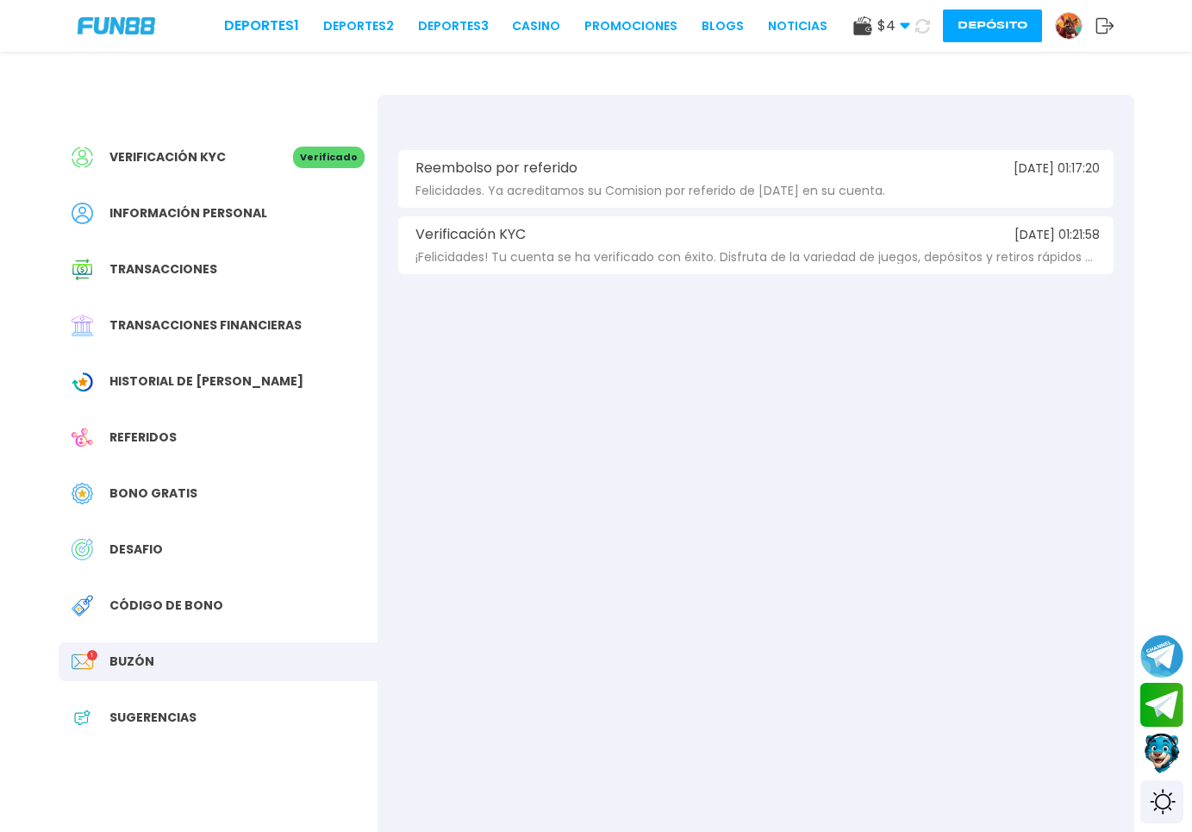
click at [1013, 175] on span "[DATE] 01:17:20" at bounding box center [1056, 168] width 86 height 13
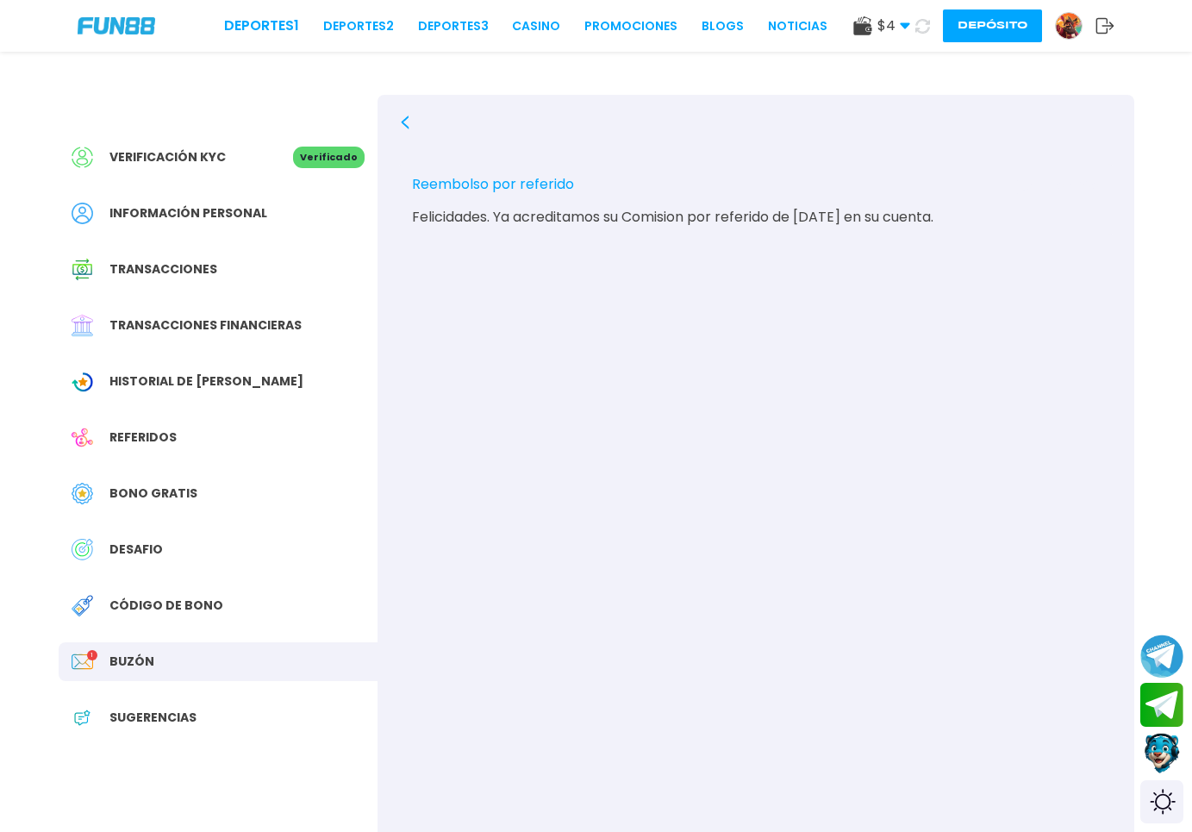
click at [109, 682] on div "Verificación KYC Verificado Información personal Transacciones Transacciones fi…" at bounding box center [218, 446] width 319 height 702
click at [132, 669] on span "Buzón" at bounding box center [131, 661] width 45 height 18
click at [140, 723] on span "Sugerencias" at bounding box center [152, 717] width 87 height 18
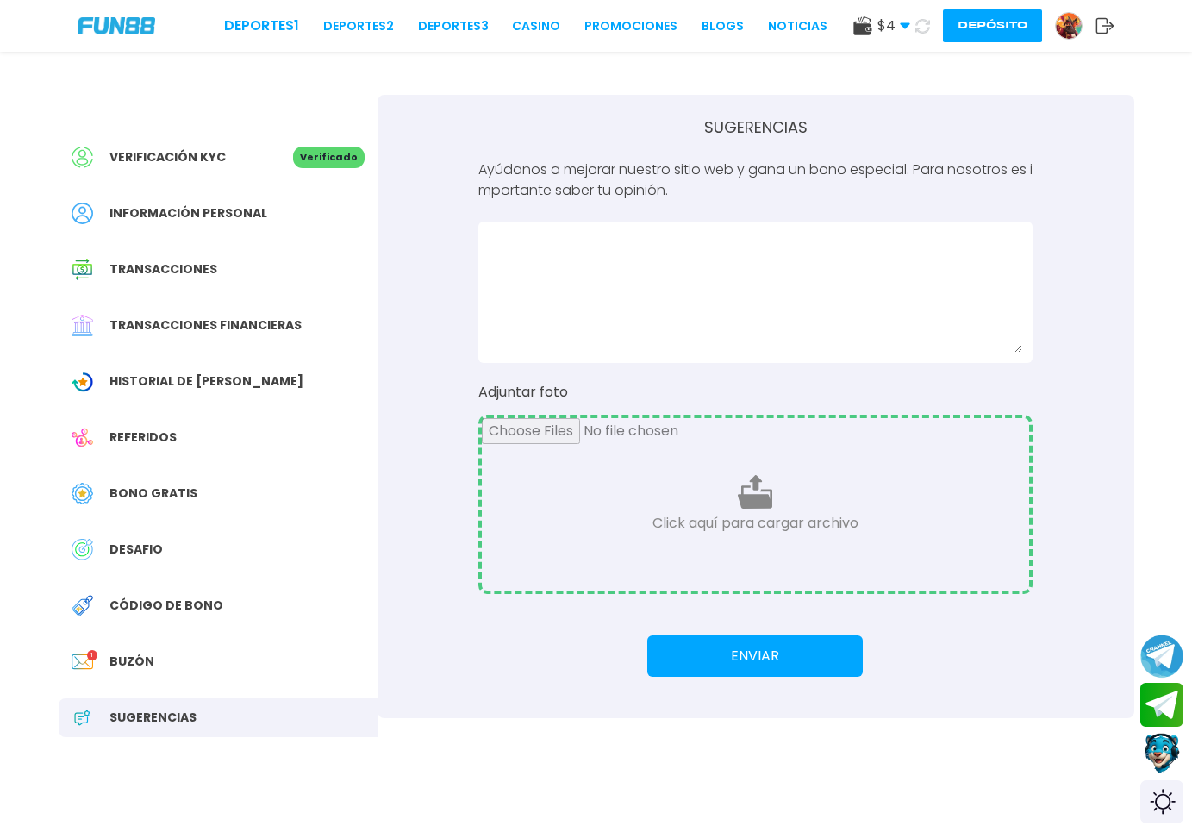
click at [124, 660] on span "Buzón" at bounding box center [131, 661] width 45 height 18
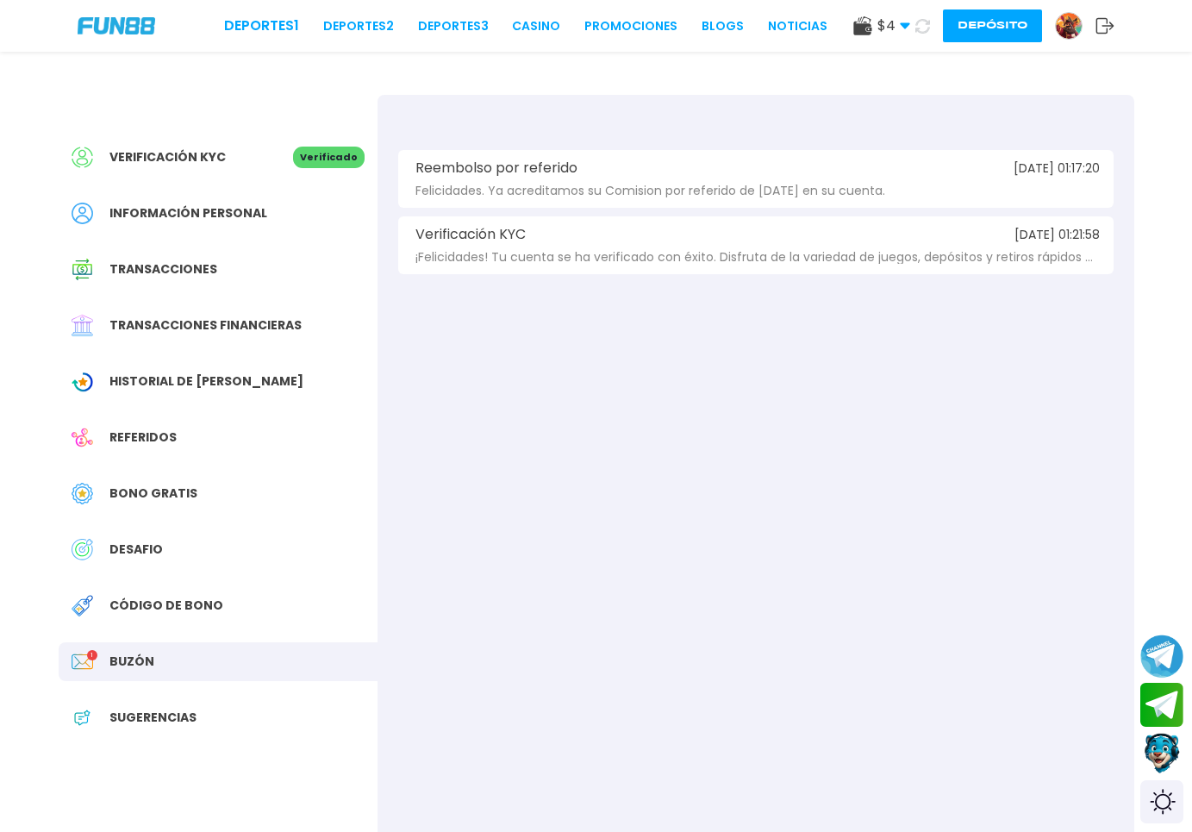
click at [642, 261] on span "¡Felicidades! Tu cuenta se ha verificado con éxito. Disfruta de la variedad de …" at bounding box center [757, 257] width 684 height 13
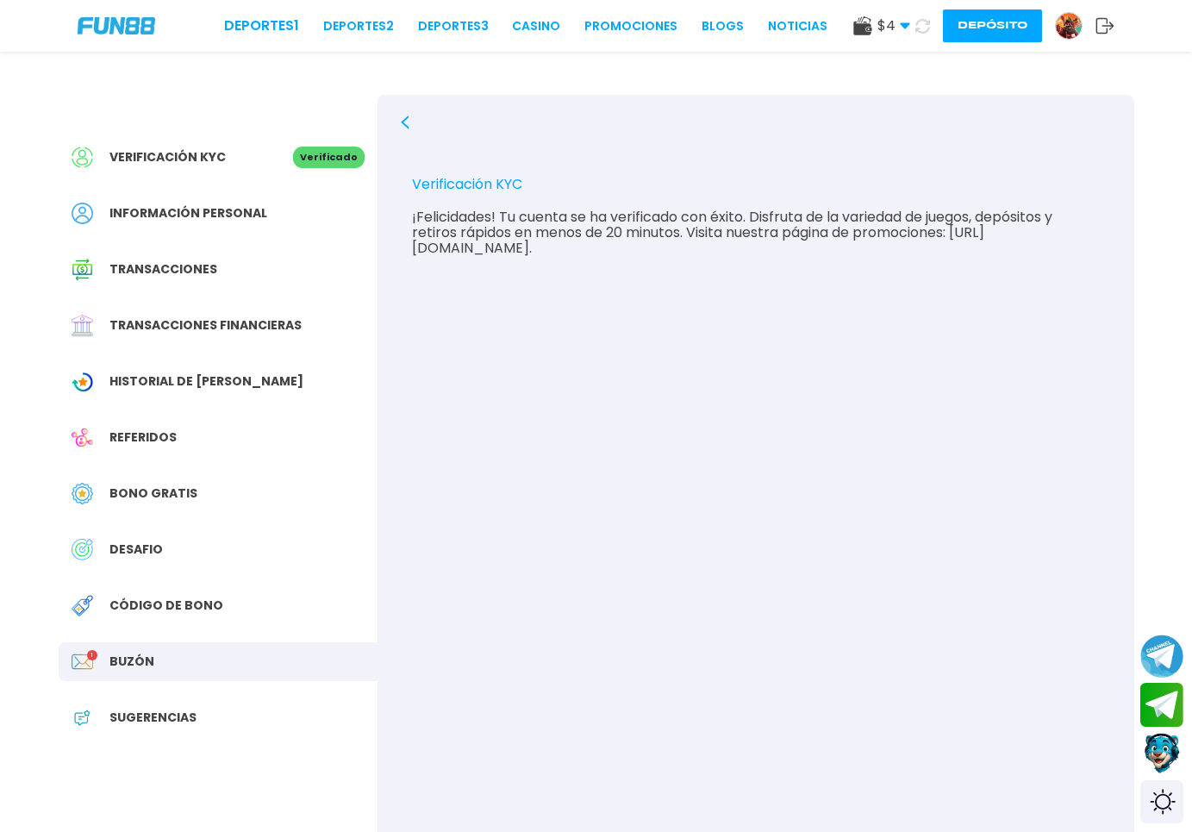
click at [182, 207] on span "Información personal" at bounding box center [188, 213] width 158 height 18
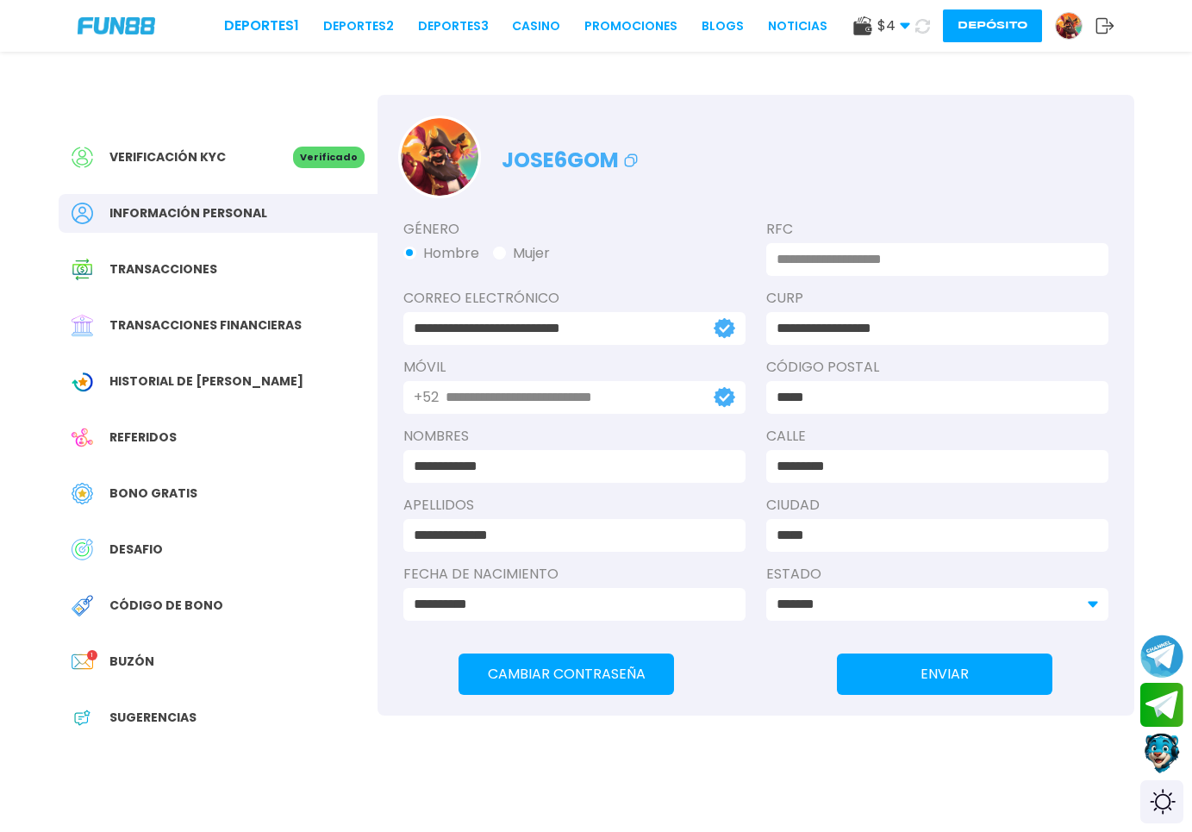
click at [146, 274] on span "Transacciones" at bounding box center [163, 269] width 108 height 18
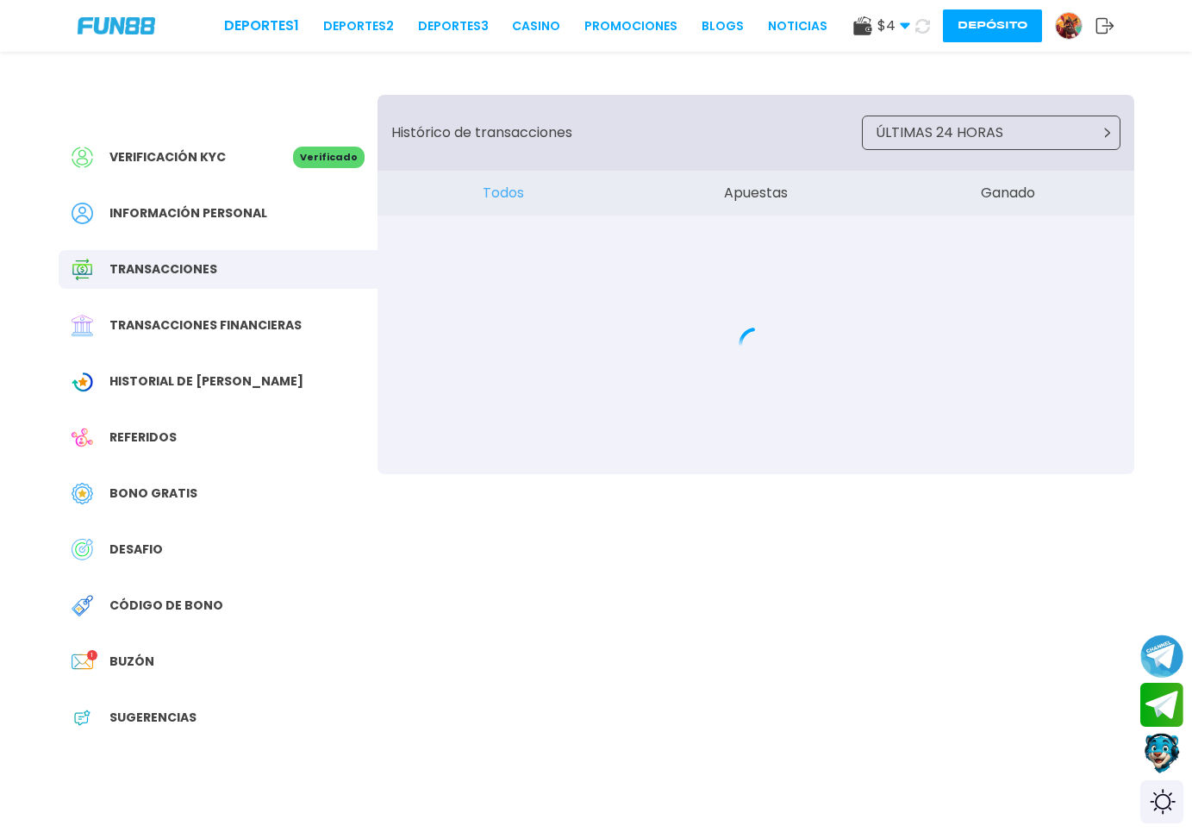
click at [204, 316] on span "Transacciones financieras" at bounding box center [205, 325] width 192 height 18
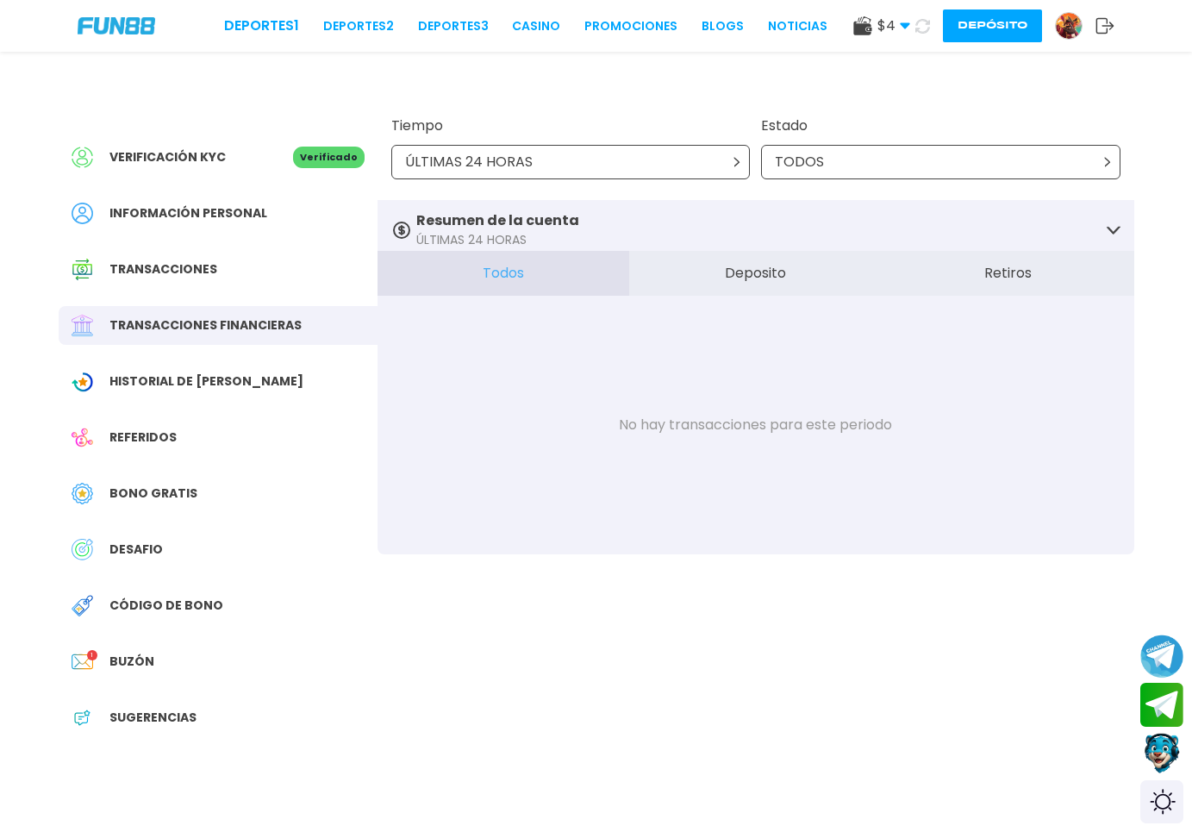
click at [960, 21] on button "Depósito" at bounding box center [992, 25] width 99 height 33
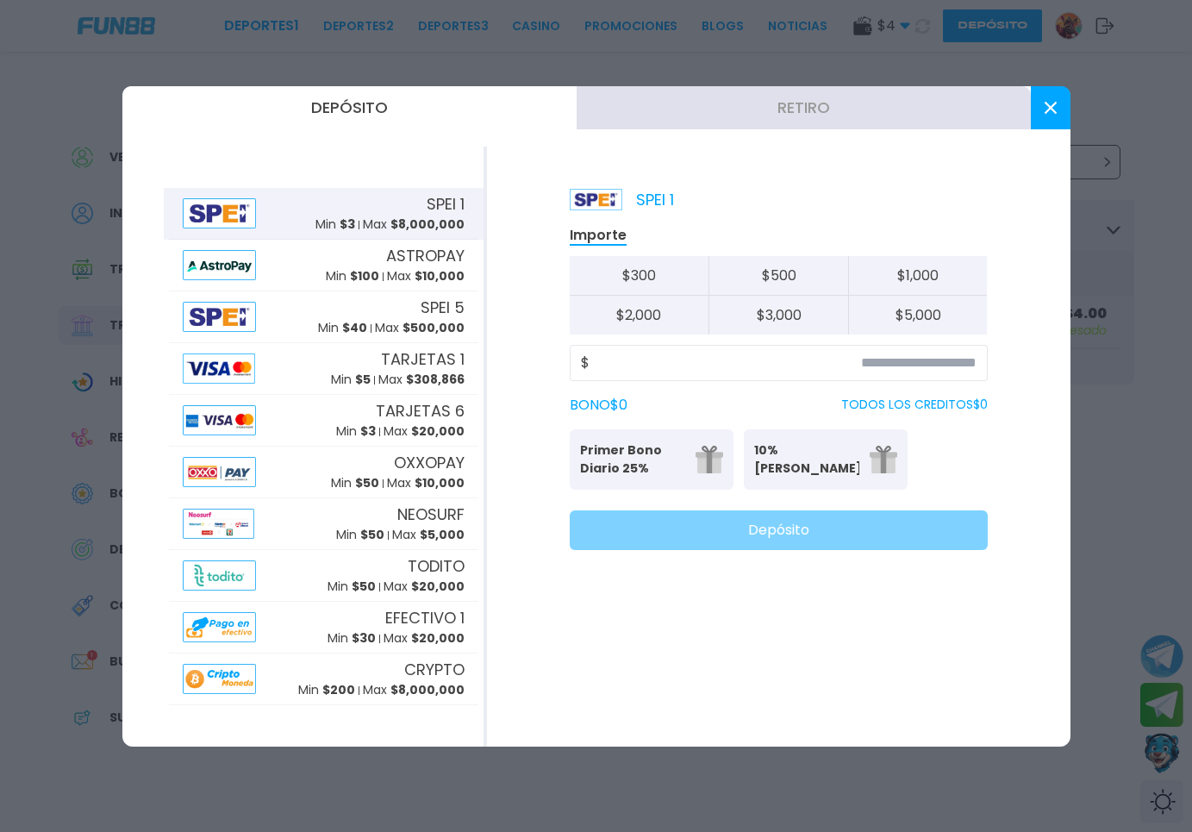
click at [1040, 103] on button at bounding box center [1051, 107] width 40 height 43
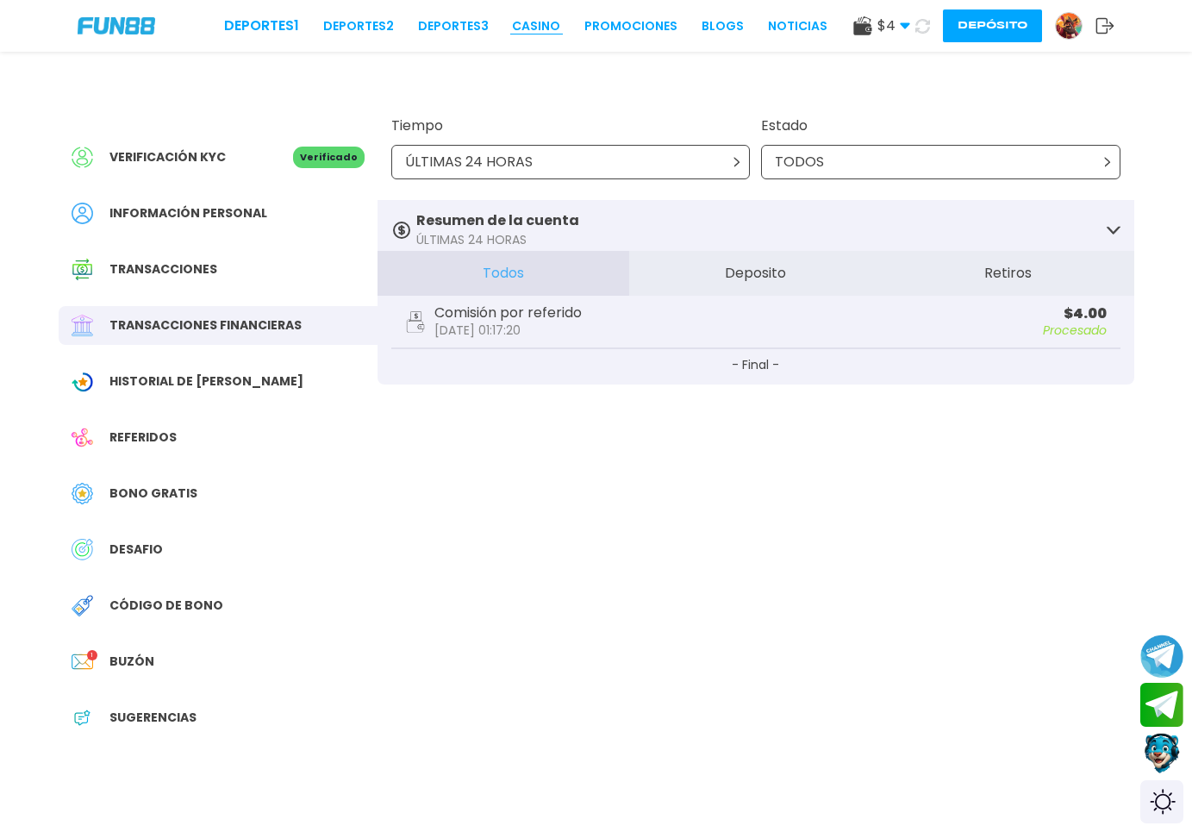
click at [512, 29] on link "CASINO" at bounding box center [536, 26] width 48 height 18
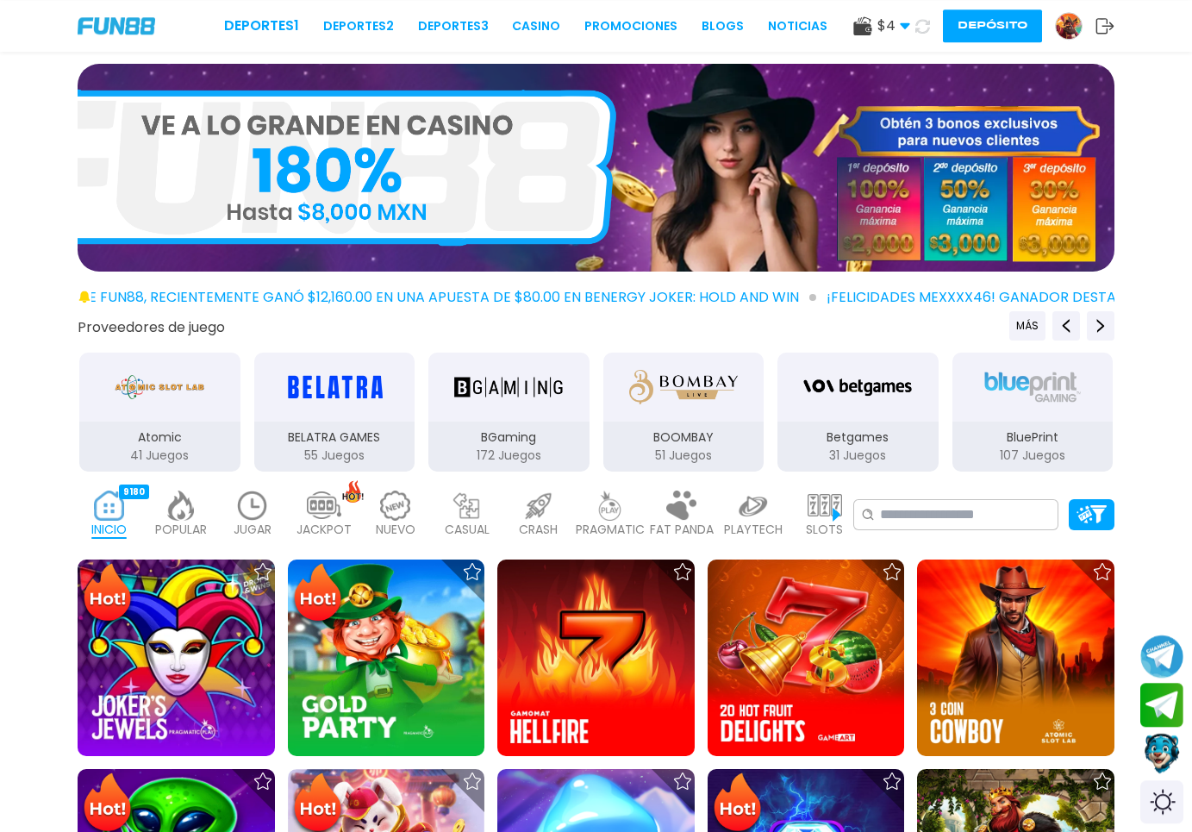
scroll to position [176, 0]
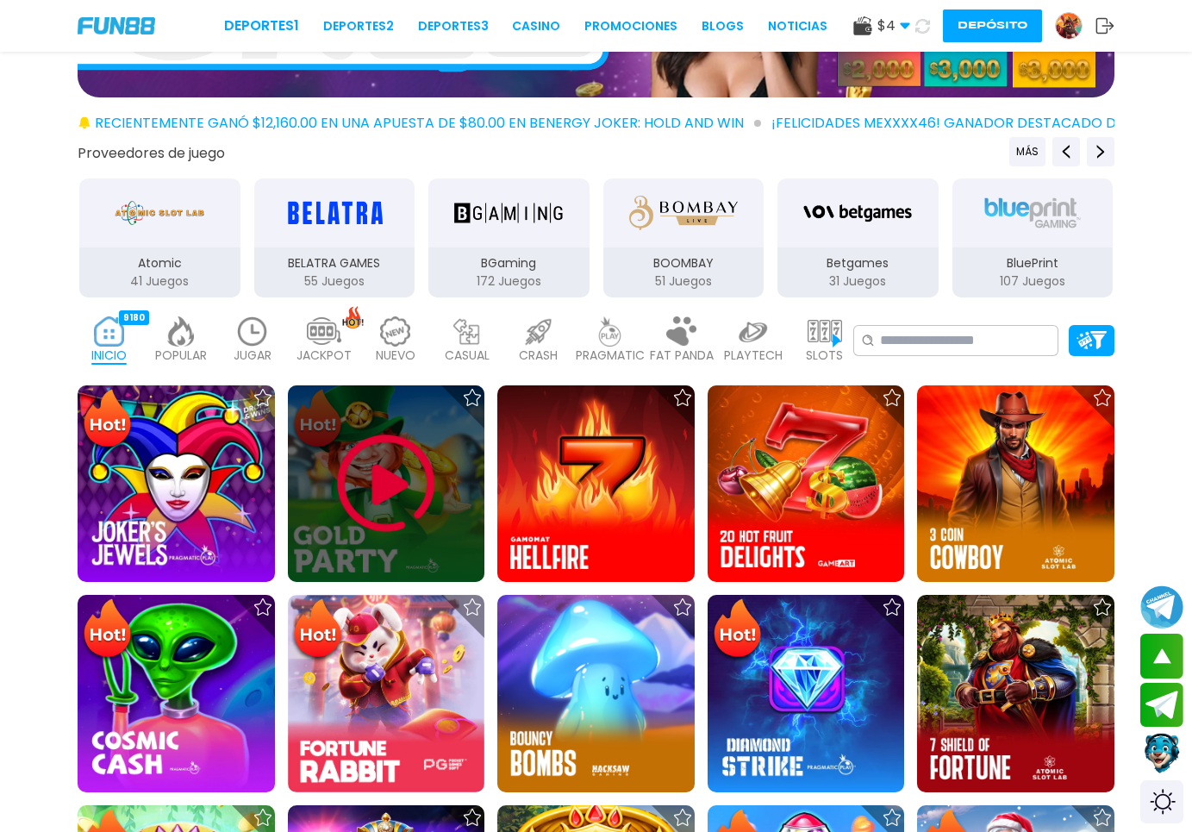
click at [427, 498] on img at bounding box center [385, 483] width 103 height 103
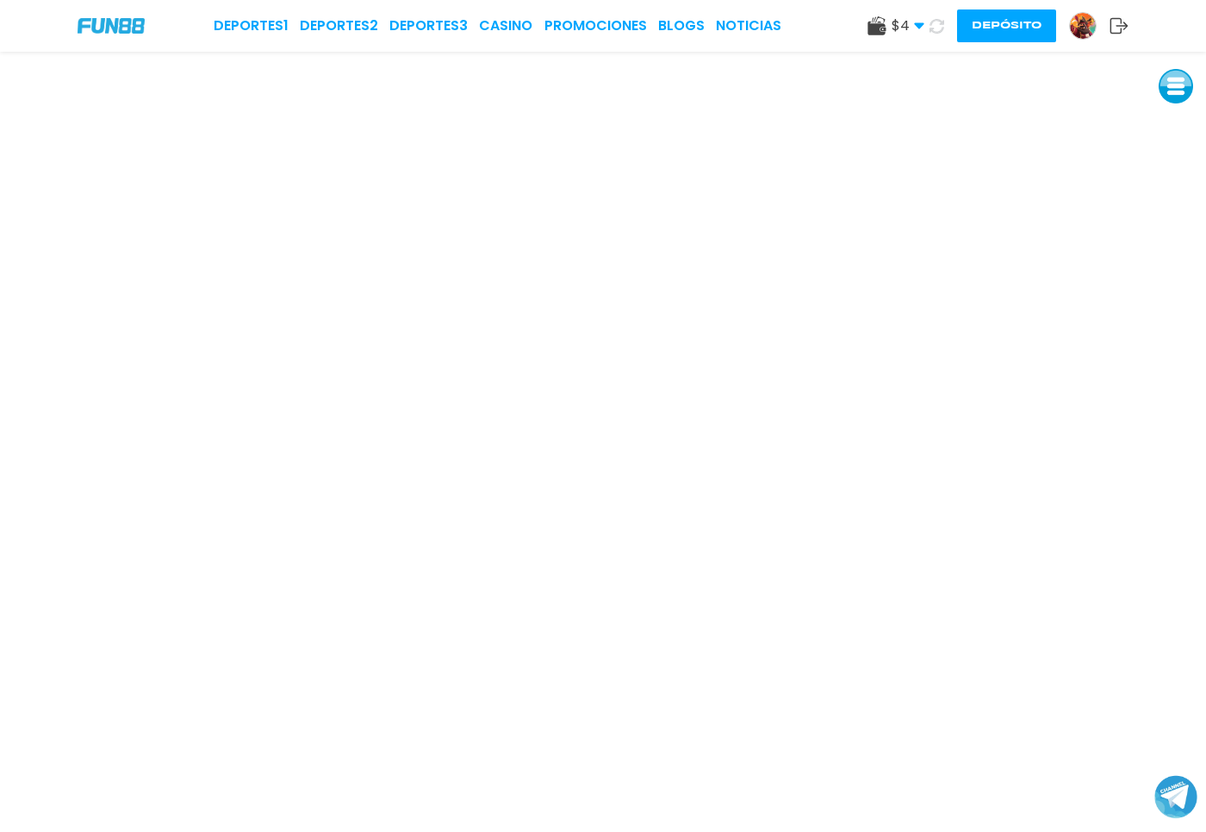
click at [1120, 21] on icon at bounding box center [1119, 25] width 19 height 17
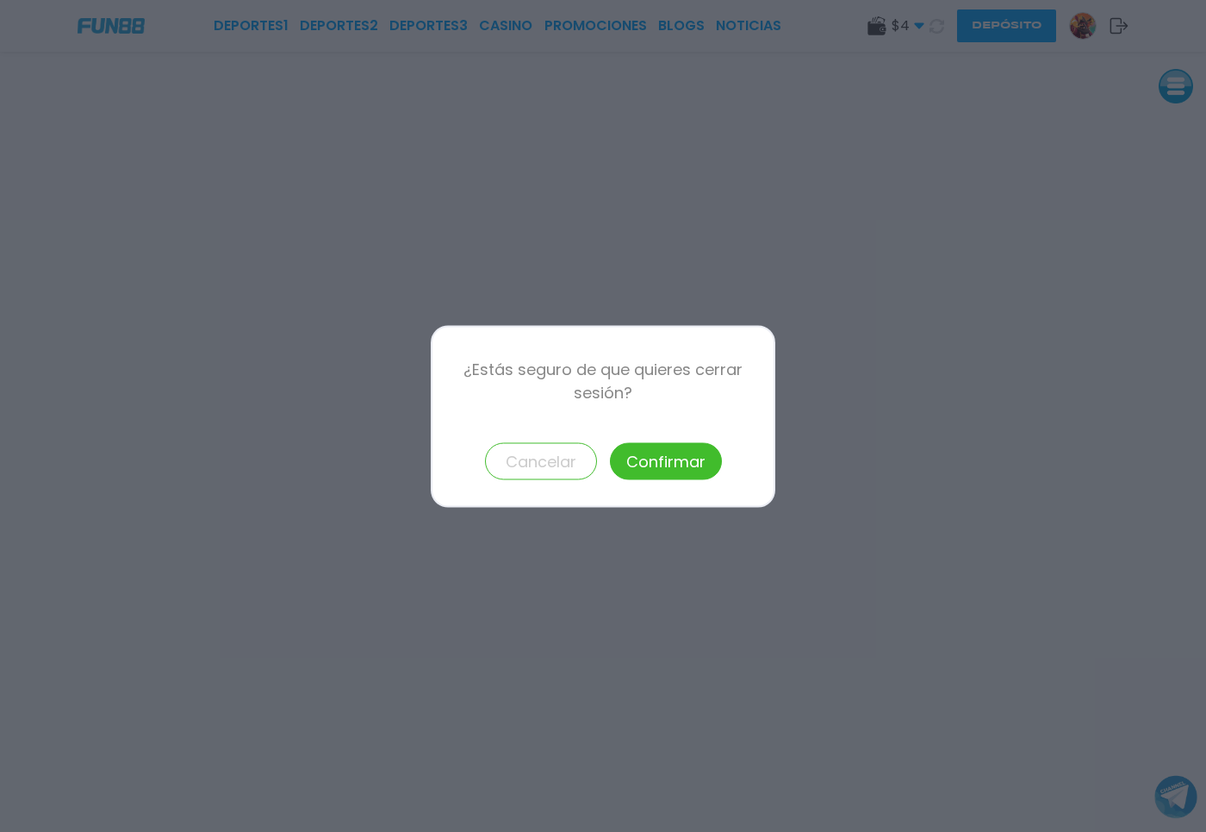
drag, startPoint x: 664, startPoint y: 431, endPoint x: 662, endPoint y: 441, distance: 10.5
click at [662, 437] on div "¿Estás seguro de que quieres cerrar sesión? Cancelar Confirmar" at bounding box center [603, 416] width 345 height 182
click at [657, 457] on button "Confirmar" at bounding box center [666, 460] width 112 height 37
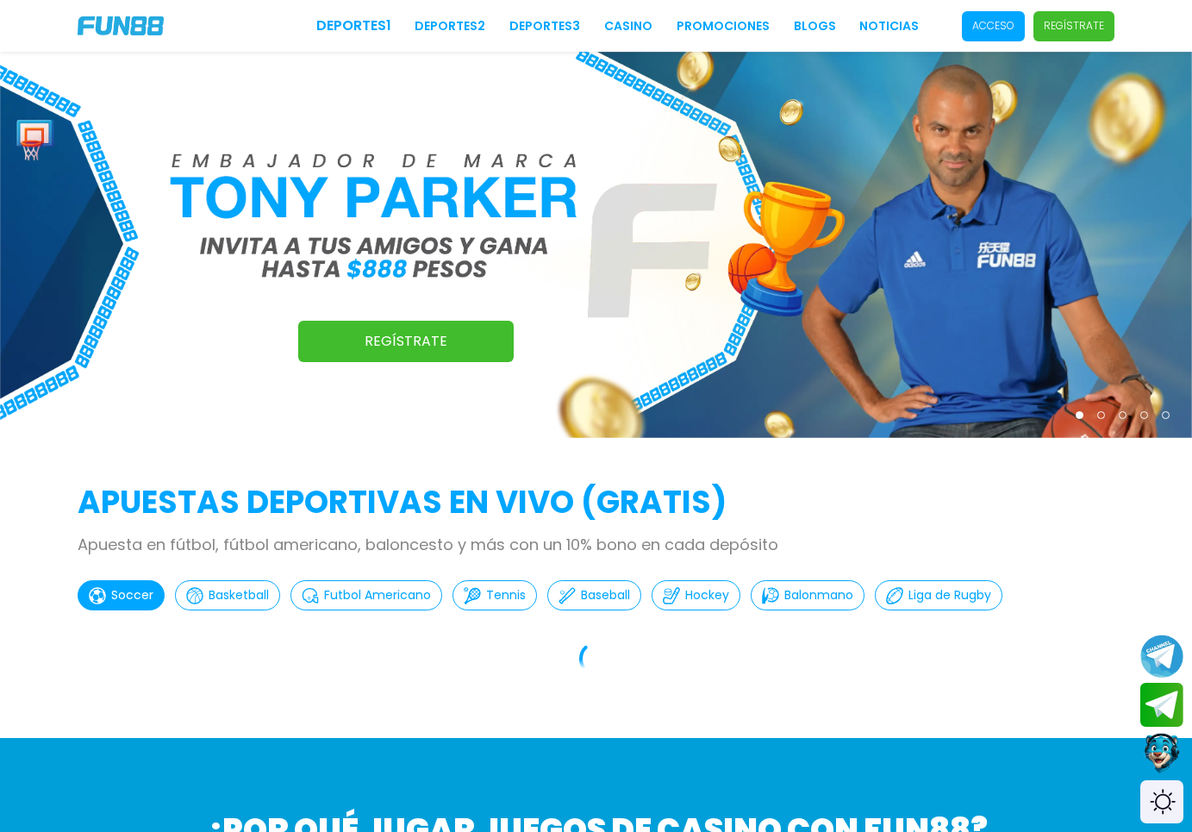
click at [996, 26] on p "Acceso" at bounding box center [993, 26] width 42 height 16
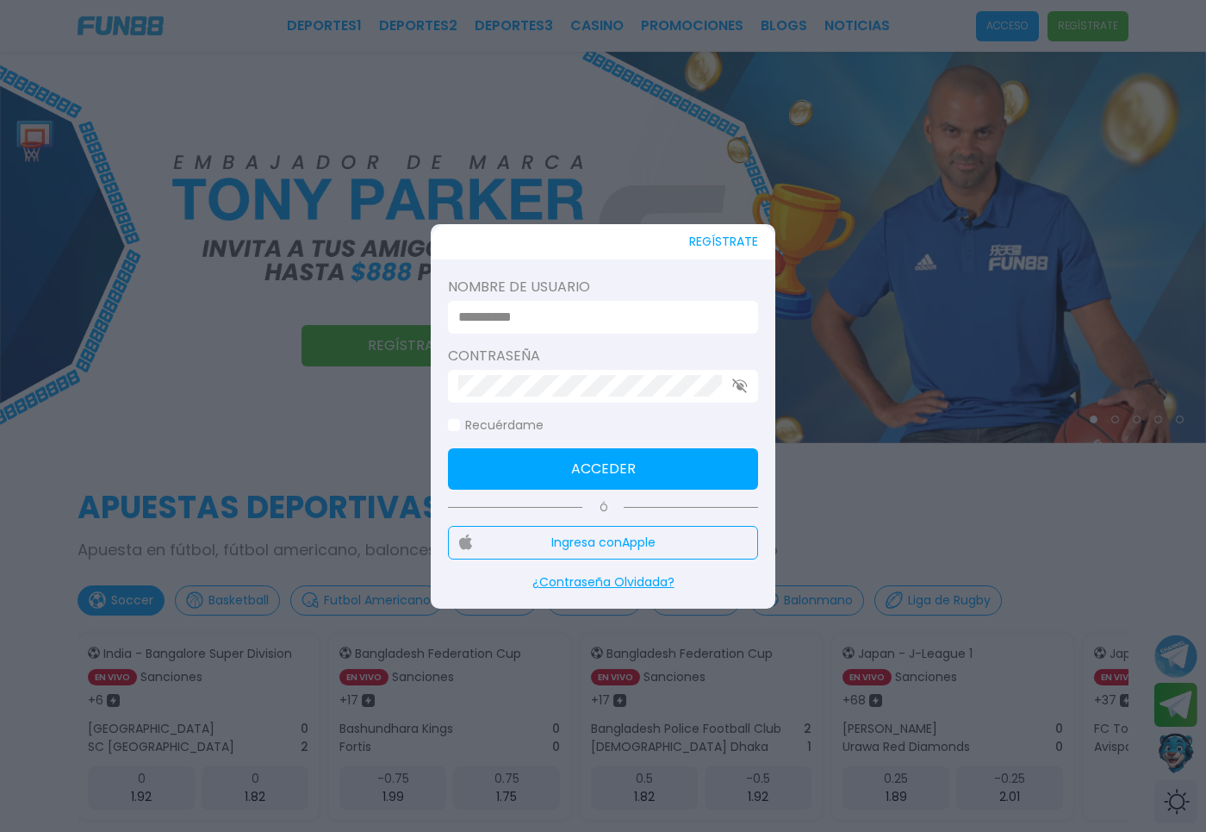
click at [652, 302] on div at bounding box center [603, 317] width 310 height 33
click at [654, 282] on label "Nombre de usuario" at bounding box center [603, 287] width 310 height 21
click at [632, 340] on form "Nombre de usuario Contraseña Recuérdame Acceder" at bounding box center [603, 383] width 310 height 213
click at [638, 317] on input at bounding box center [597, 317] width 279 height 21
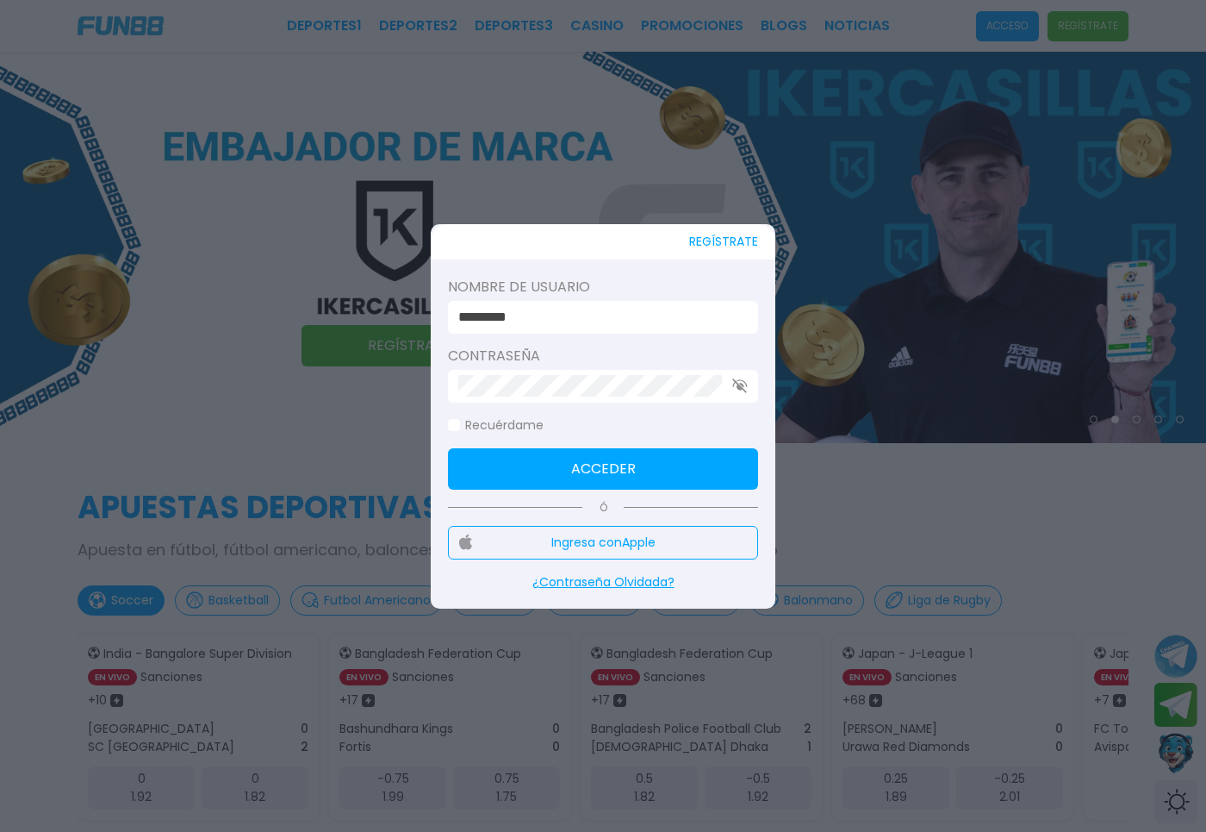
type input "*********"
click at [714, 476] on button "Acceder" at bounding box center [603, 468] width 310 height 41
